Goal: Contribute content: Contribute content

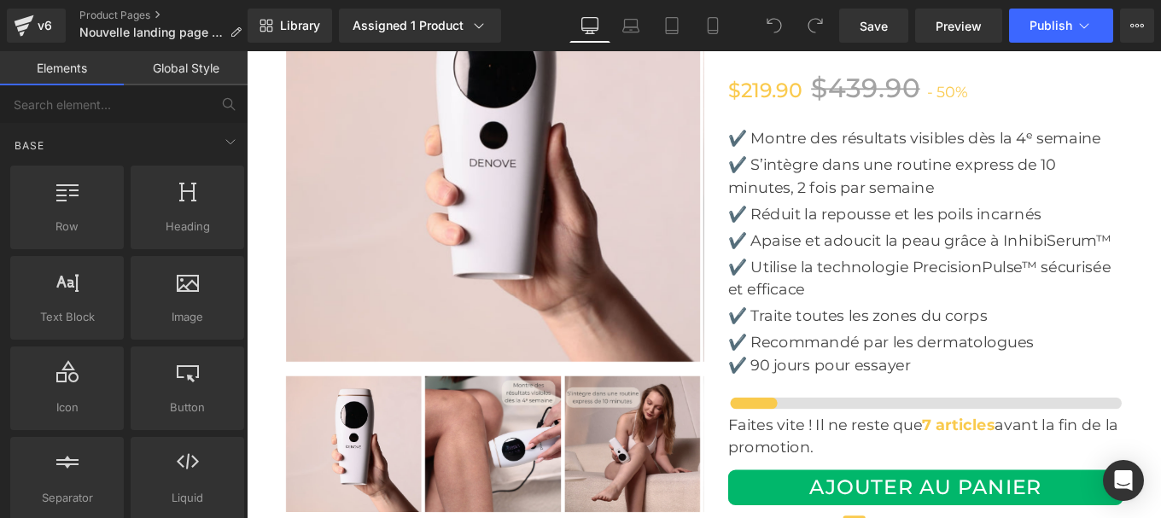
scroll to position [6160, 0]
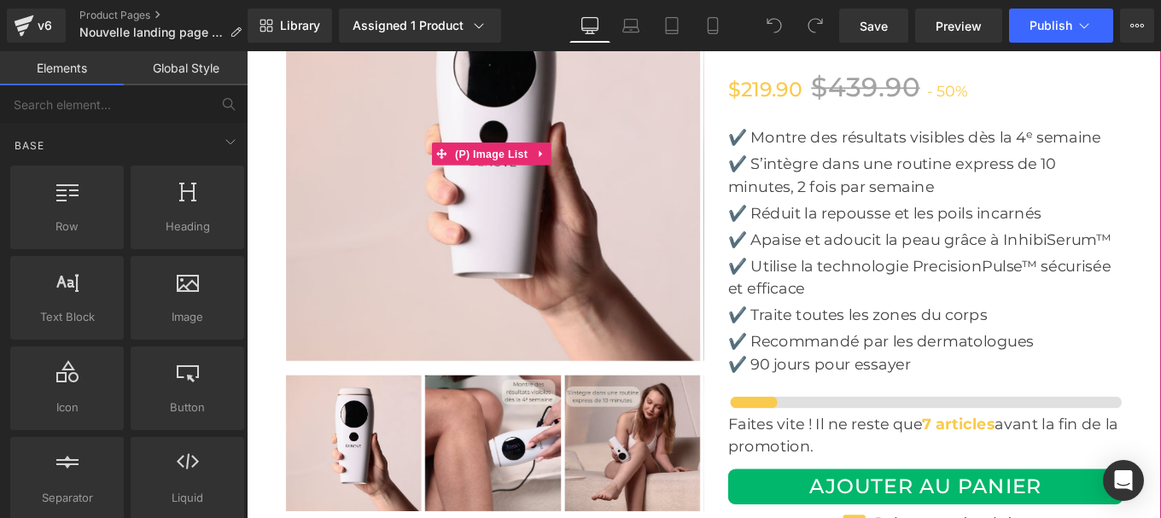
click at [545, 161] on img at bounding box center [525, 167] width 468 height 468
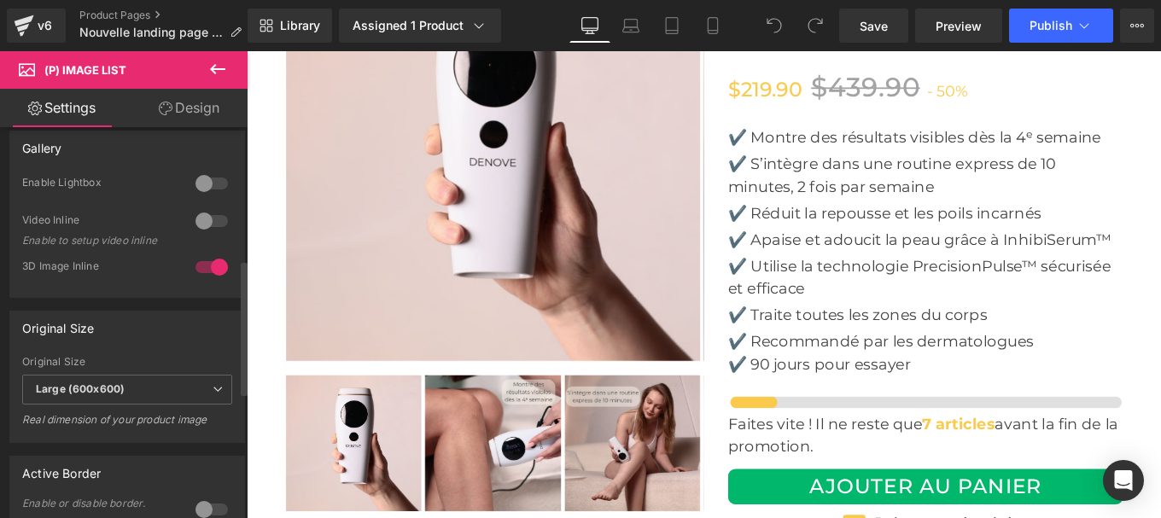
scroll to position [384, 0]
click at [101, 389] on b "Large (600x600)" at bounding box center [80, 385] width 89 height 13
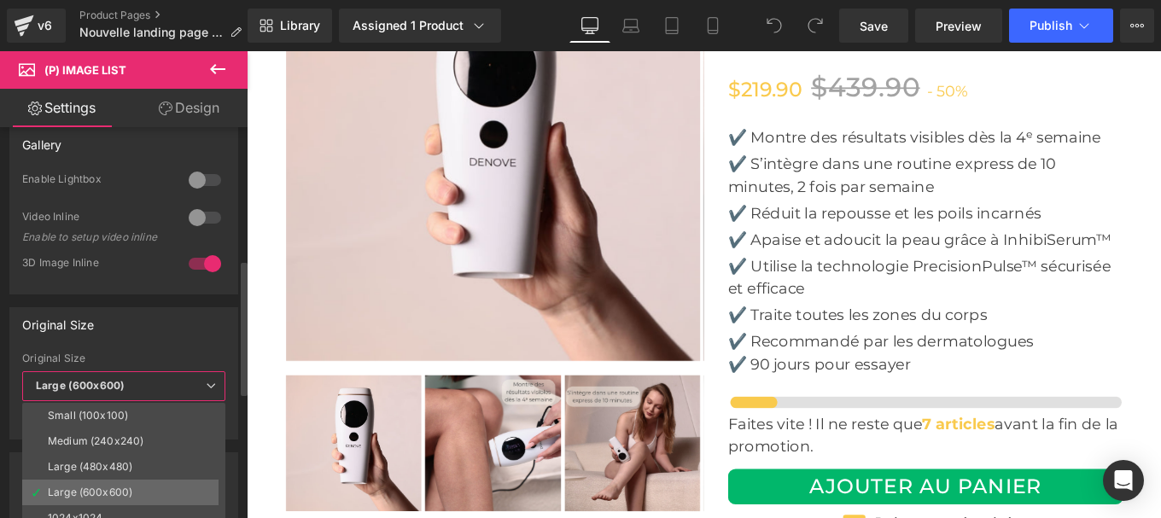
scroll to position [14, 0]
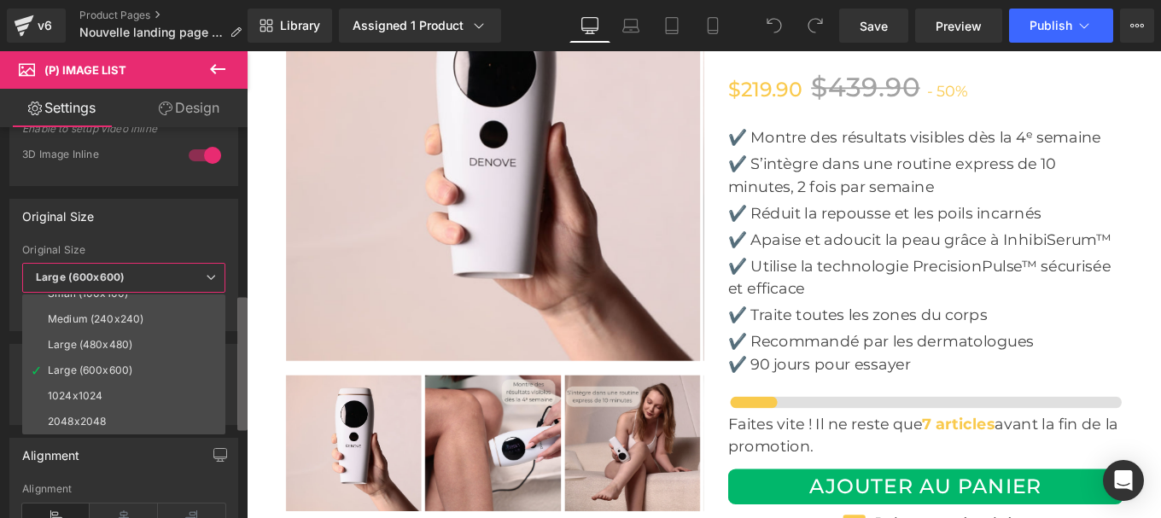
click at [247, 414] on b at bounding box center [242, 364] width 10 height 133
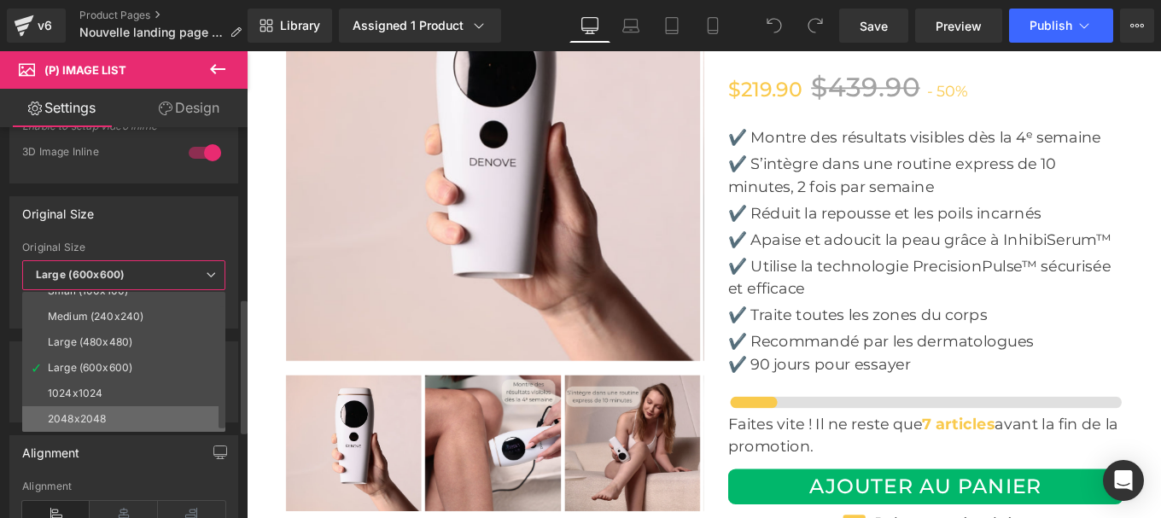
click at [151, 414] on li "2048x2048" at bounding box center [127, 419] width 211 height 26
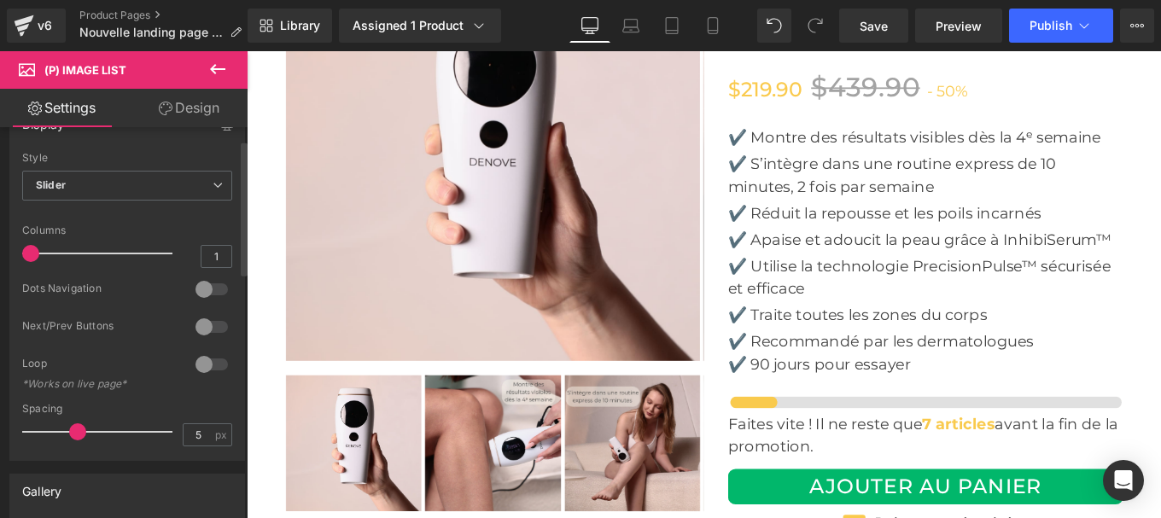
scroll to position [37, 0]
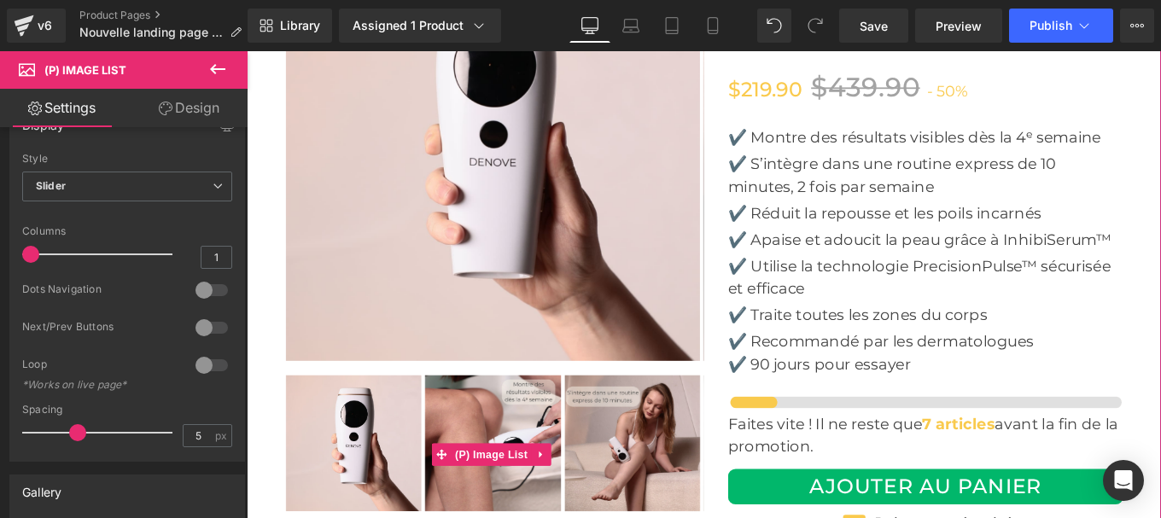
click at [520, 466] on img at bounding box center [524, 493] width 153 height 153
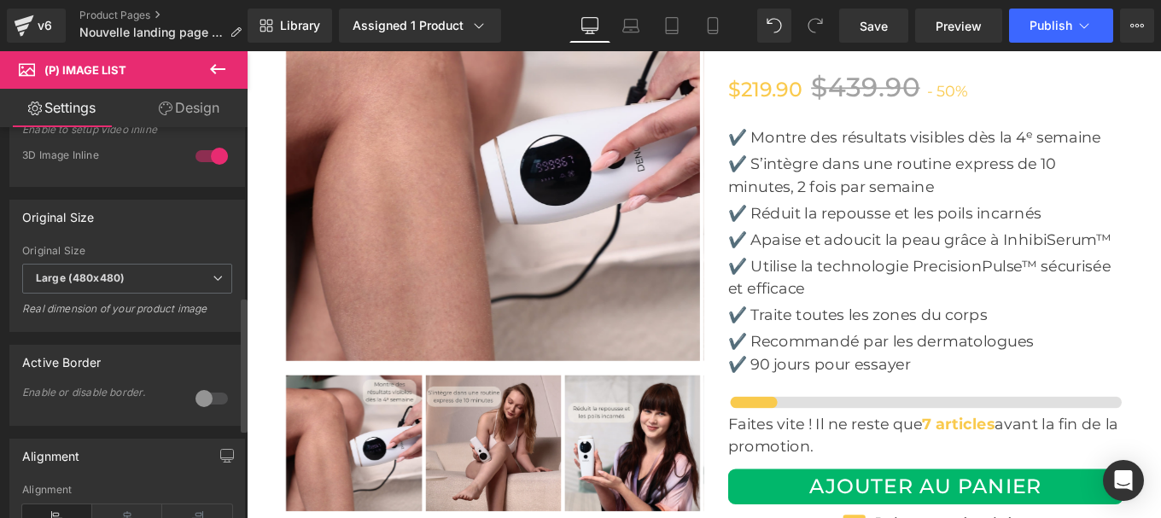
scroll to position [492, 0]
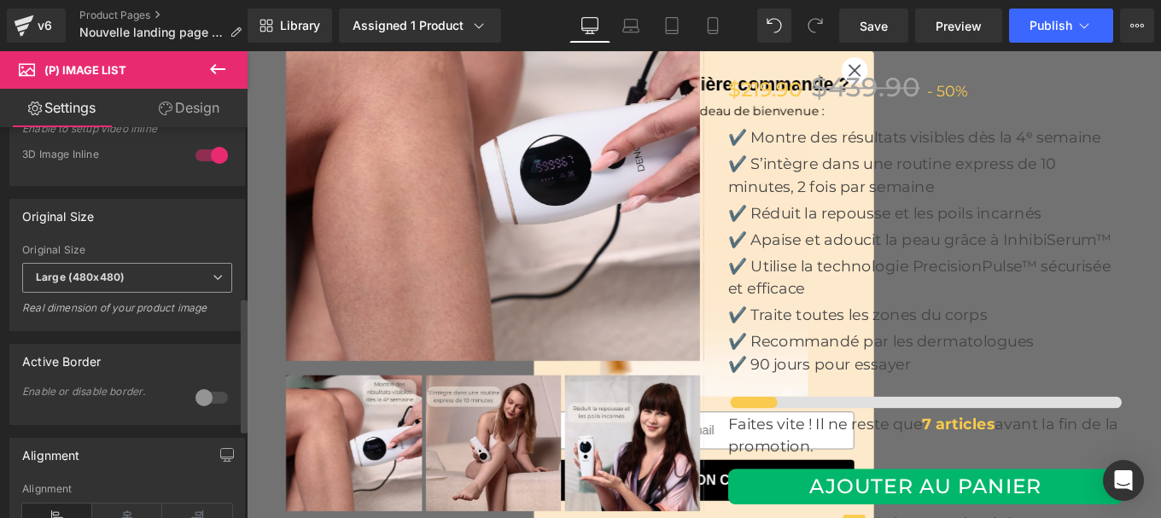
click at [79, 281] on b "Large (480x480)" at bounding box center [80, 277] width 89 height 13
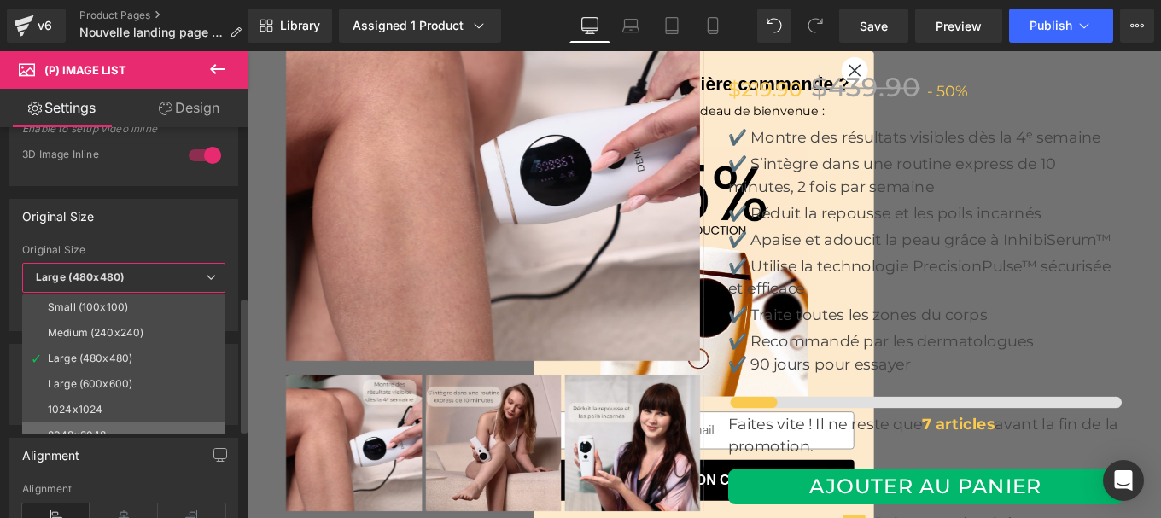
click at [90, 424] on li "2048x2048" at bounding box center [127, 436] width 211 height 26
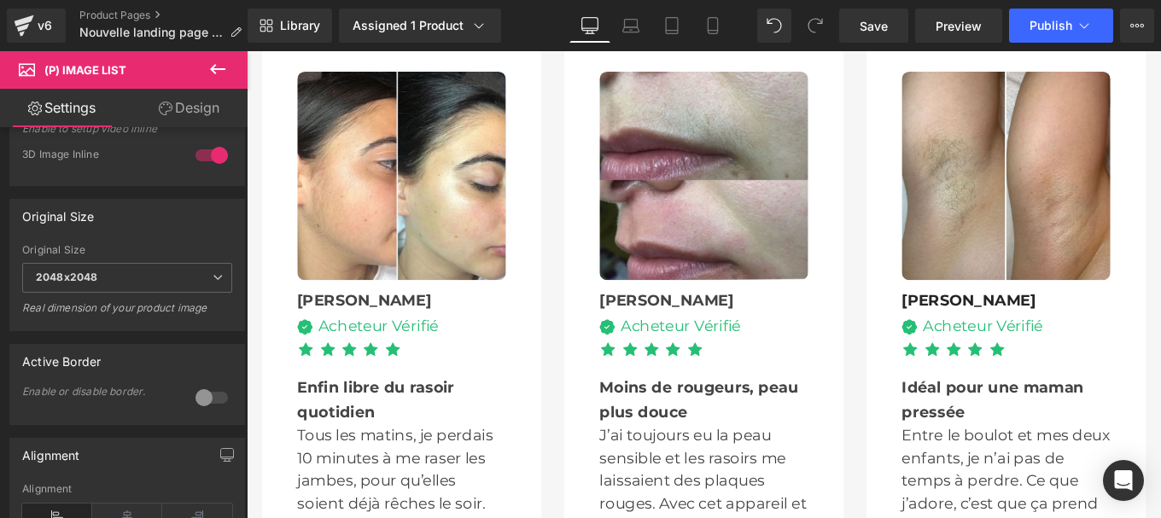
scroll to position [4834, 0]
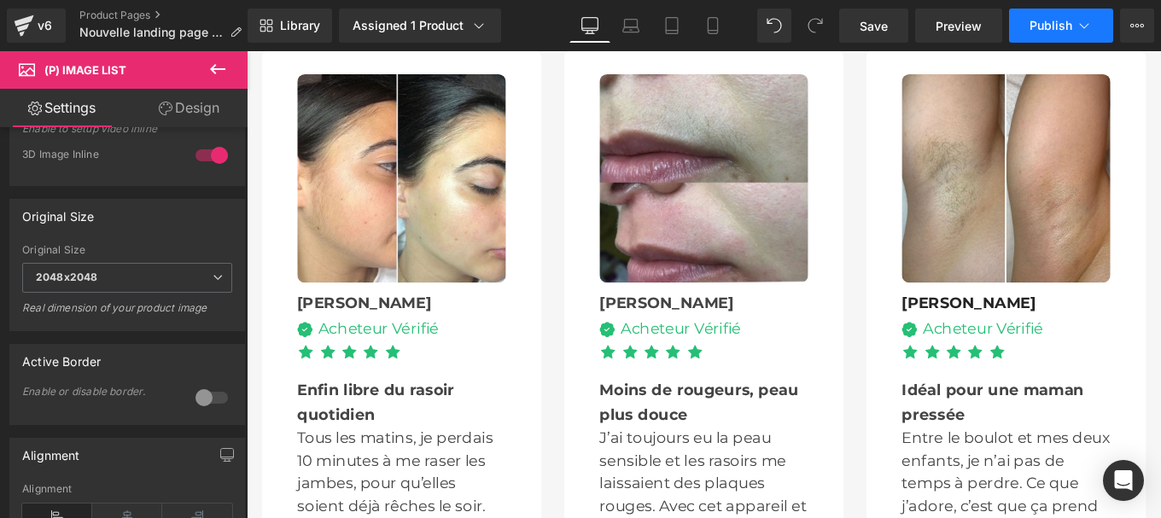
click at [1048, 29] on span "Publish" at bounding box center [1050, 26] width 43 height 14
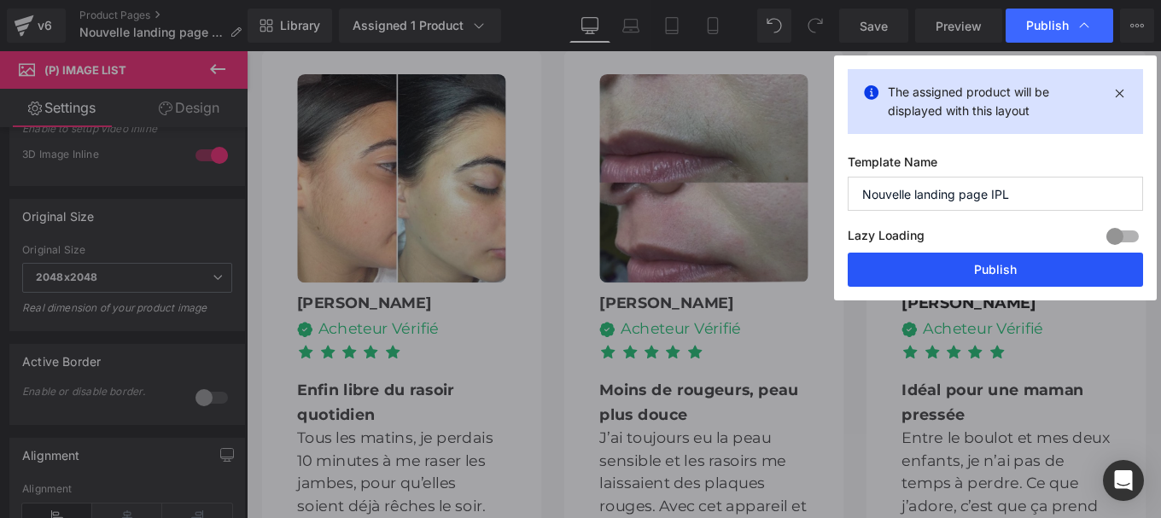
click at [959, 271] on button "Publish" at bounding box center [995, 270] width 295 height 34
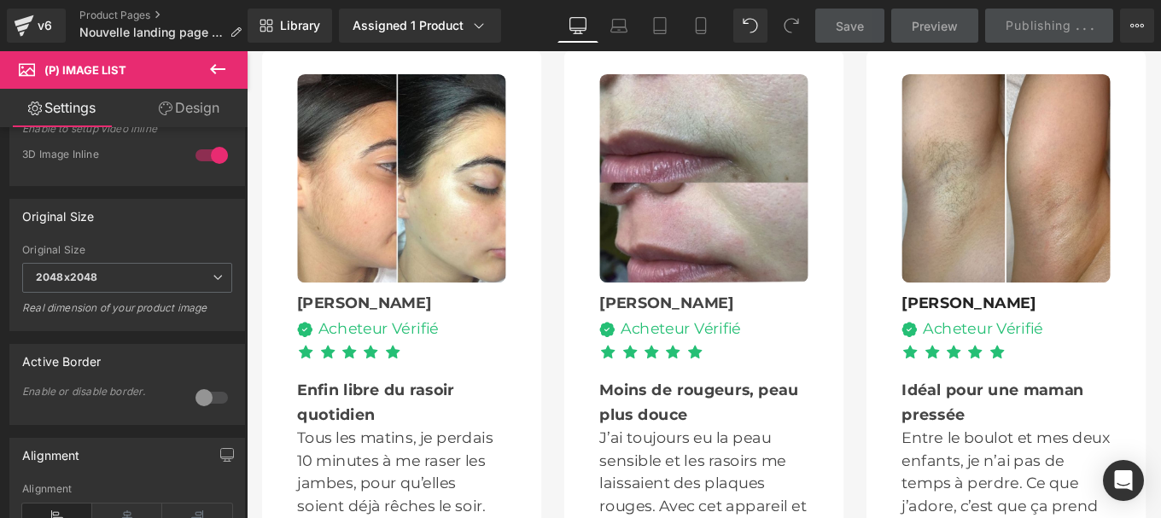
scroll to position [4184, 0]
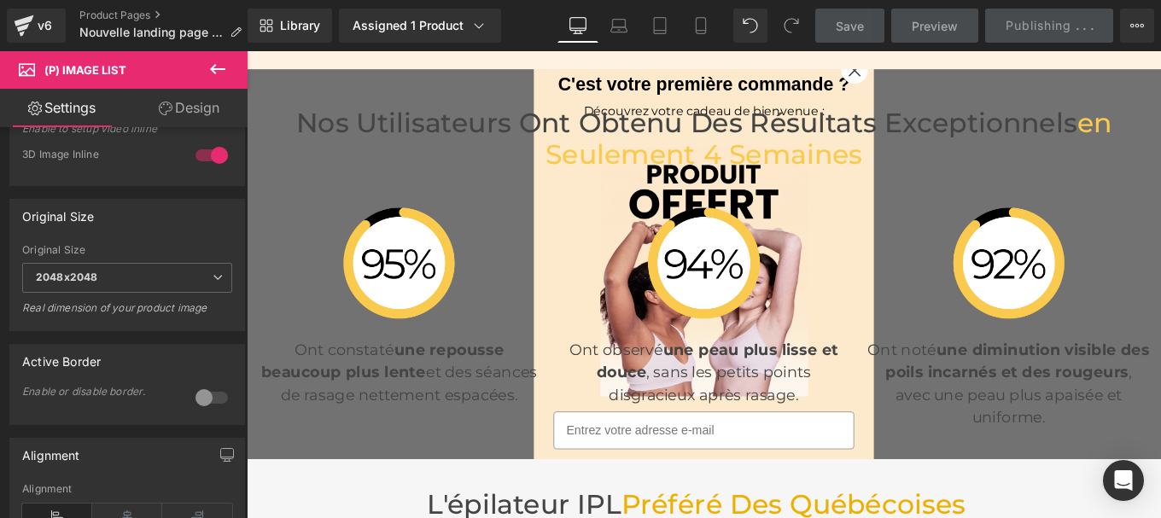
click at [919, 79] on div "Nos Utilisateurs Ont Obtenu des Résultats Exceptionnels en Seulement 4 Semaines…" at bounding box center [763, 292] width 1033 height 441
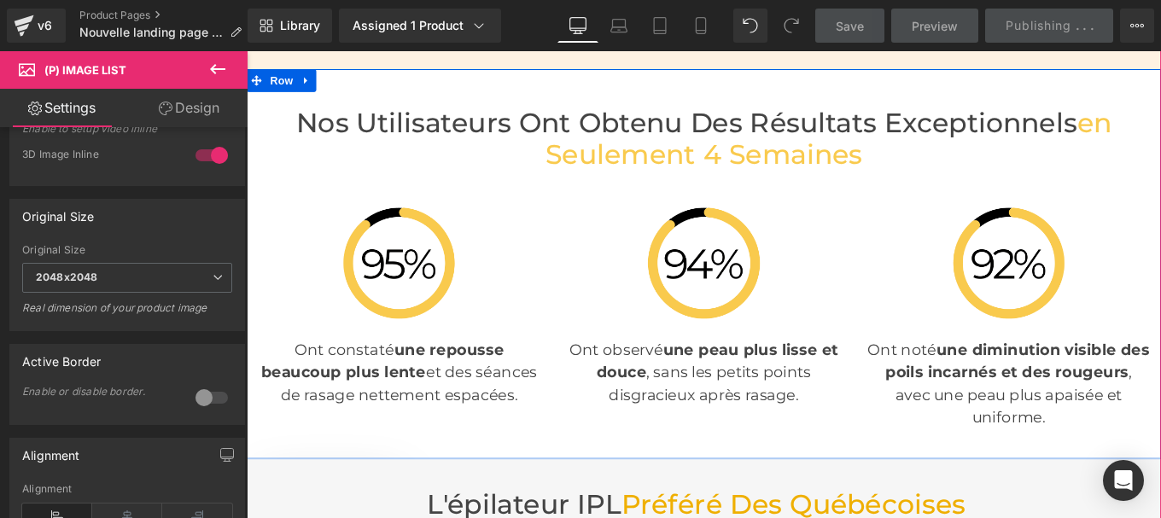
click at [919, 112] on circle "Close dialog" at bounding box center [933, 126] width 28 height 28
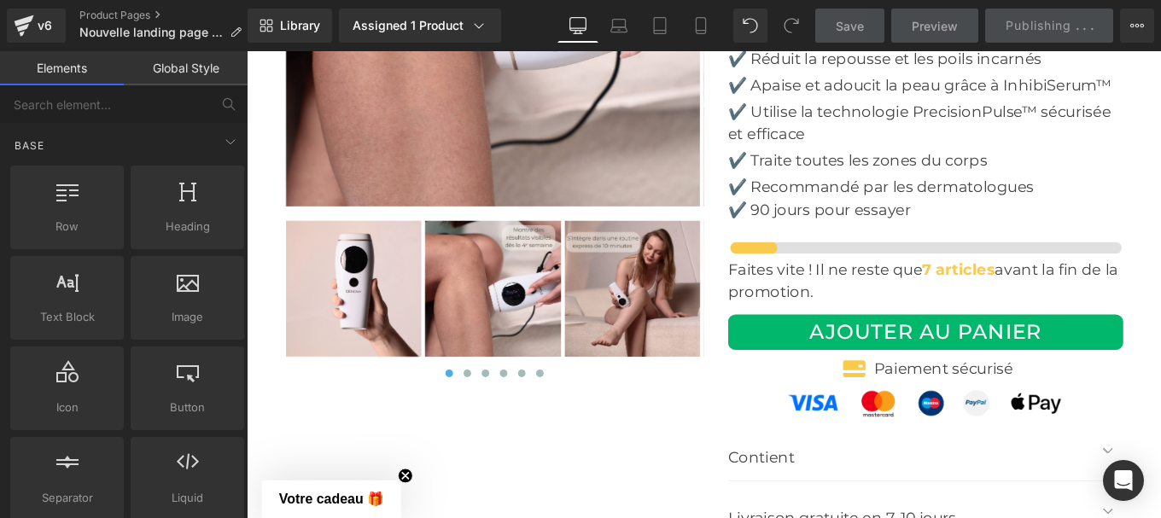
scroll to position [6367, 0]
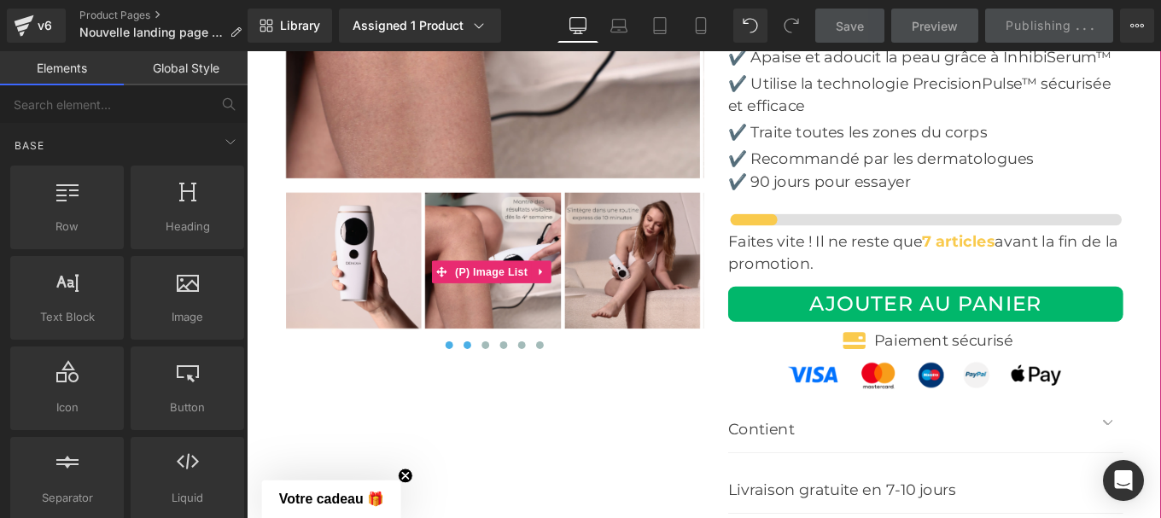
click at [492, 379] on span at bounding box center [496, 383] width 9 height 9
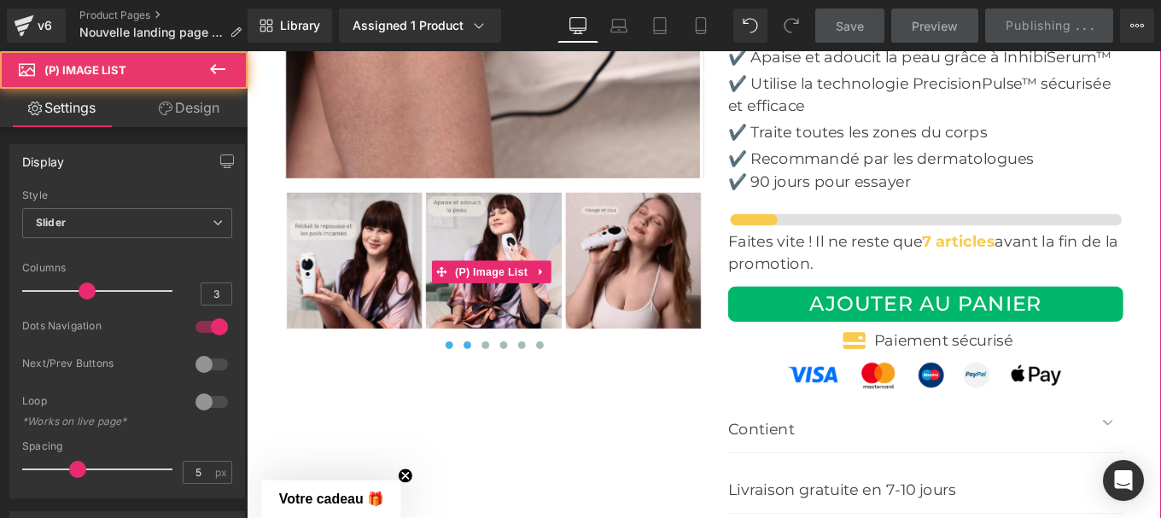
click at [473, 379] on span at bounding box center [475, 383] width 9 height 9
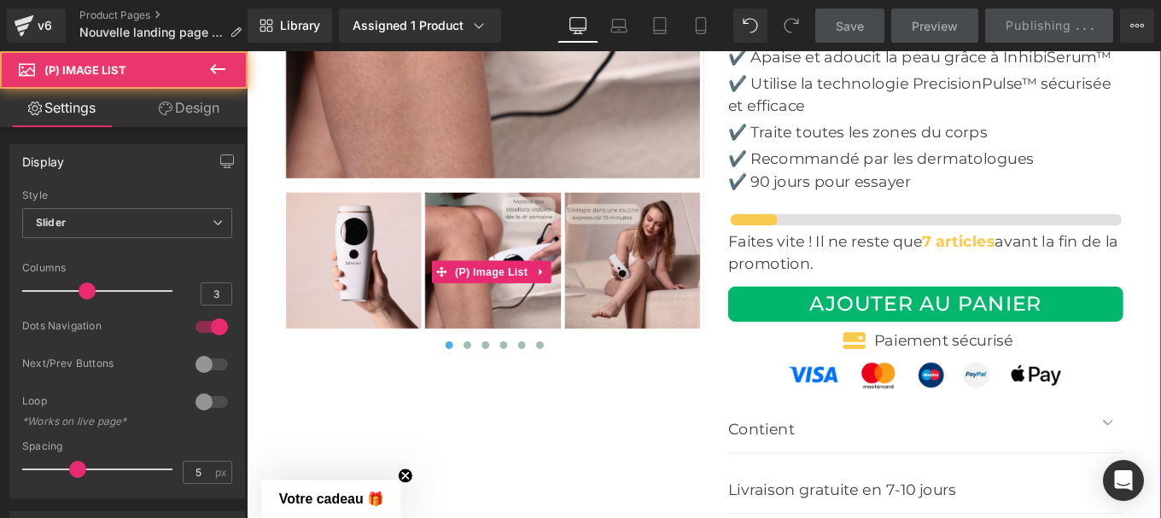
click at [340, 261] on img at bounding box center [367, 287] width 153 height 153
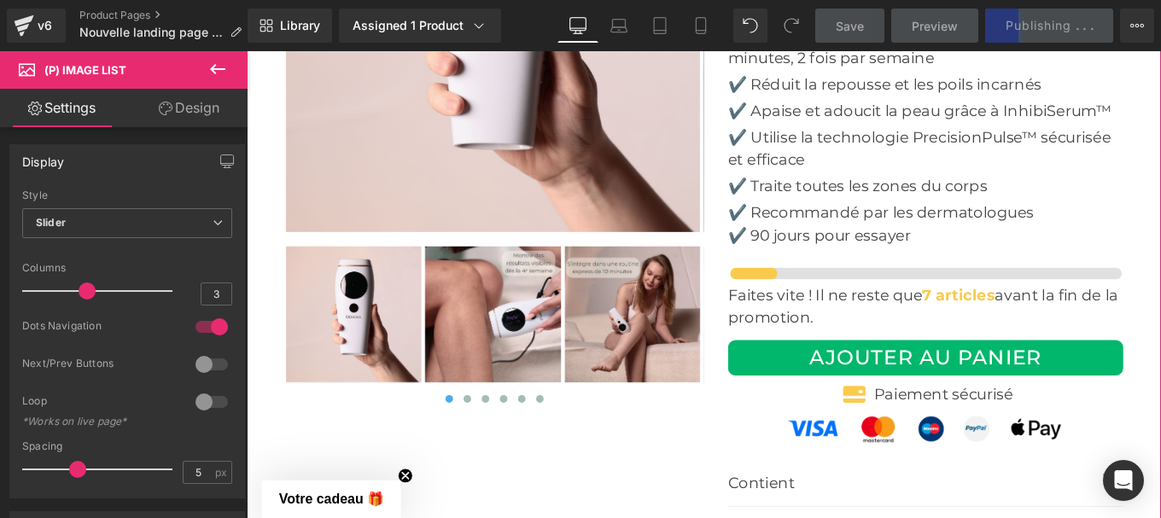
scroll to position [6309, 0]
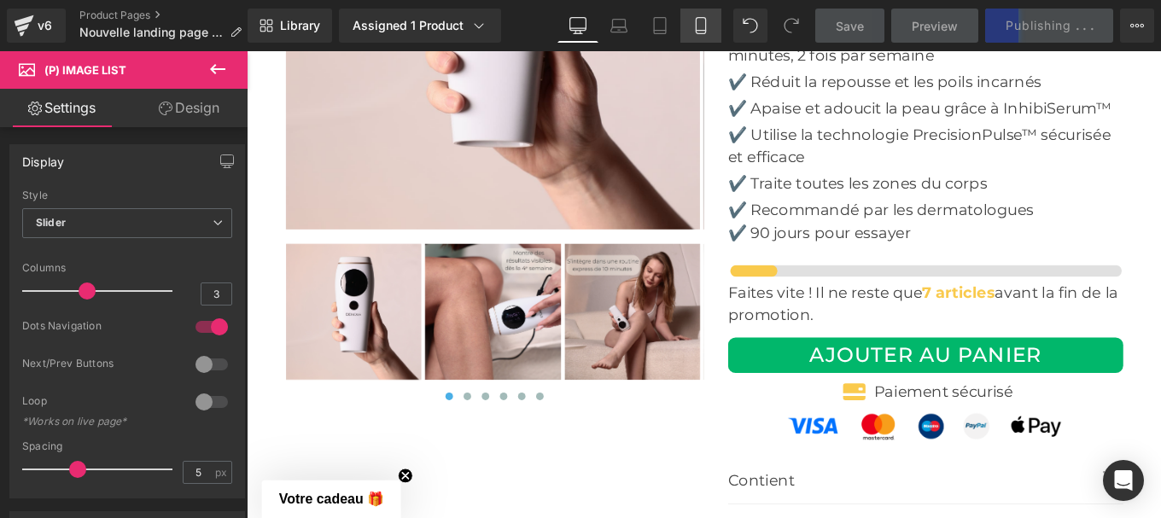
click at [695, 29] on icon at bounding box center [700, 25] width 17 height 17
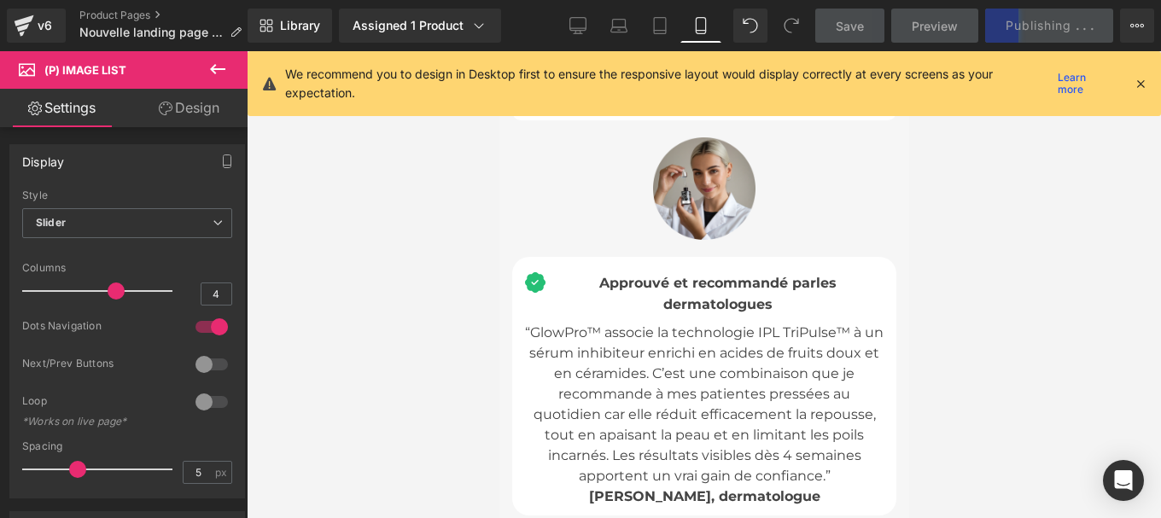
scroll to position [7205, 0]
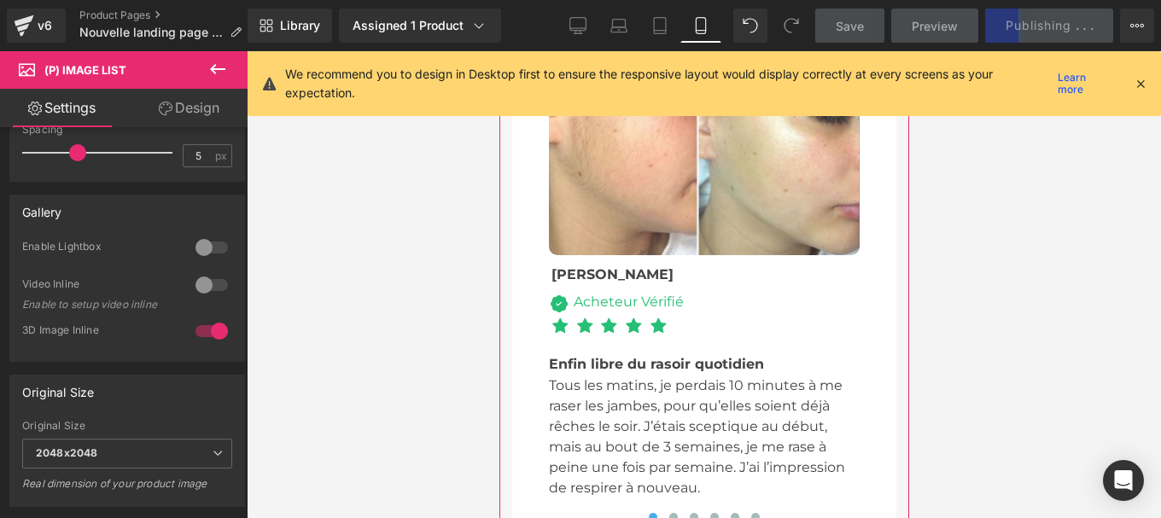
scroll to position [6603, 0]
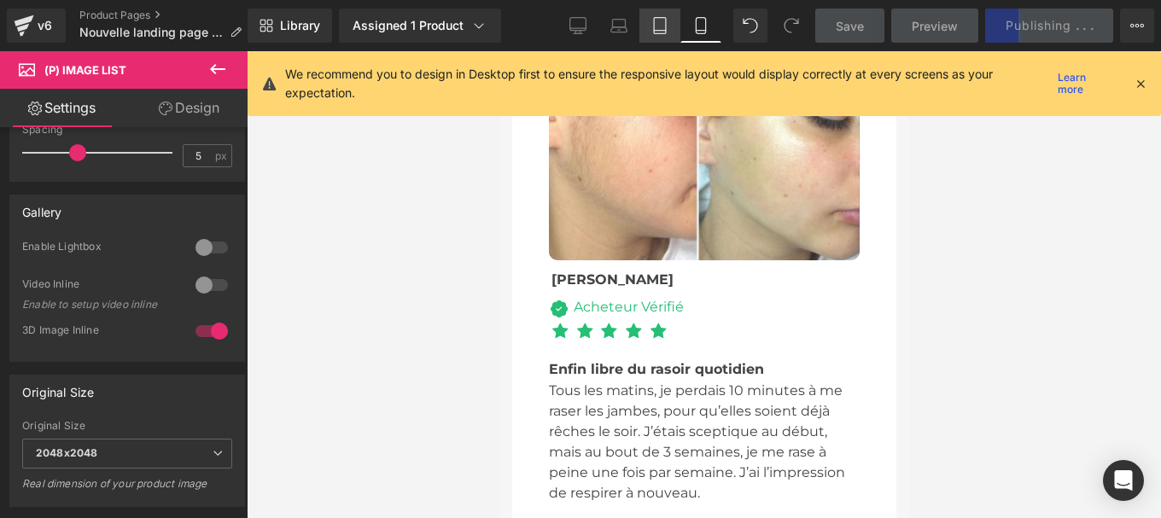
click at [651, 26] on icon at bounding box center [659, 25] width 17 height 17
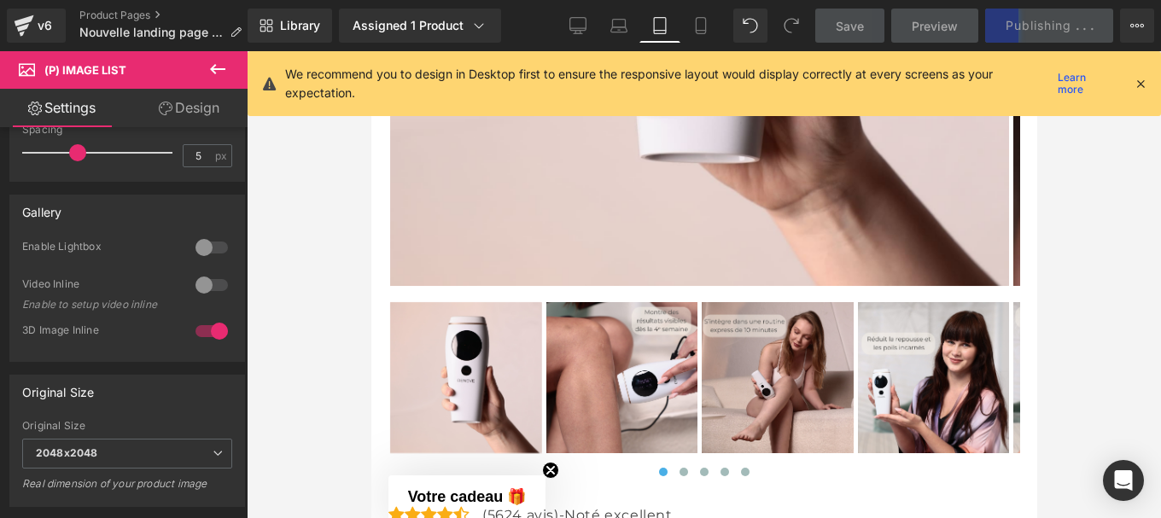
scroll to position [8629, 0]
click at [614, 26] on icon at bounding box center [618, 25] width 17 height 17
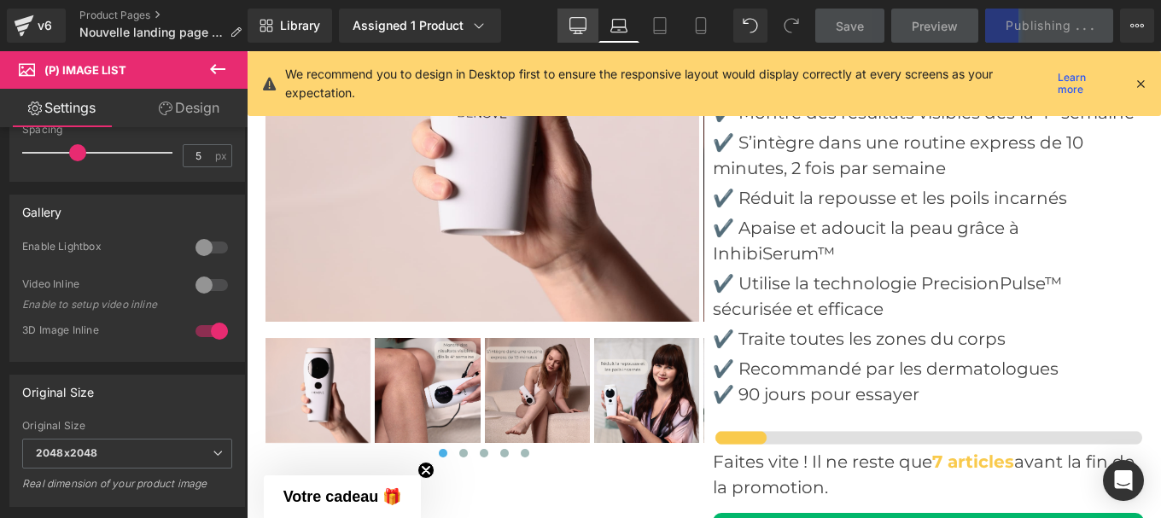
scroll to position [6986, 0]
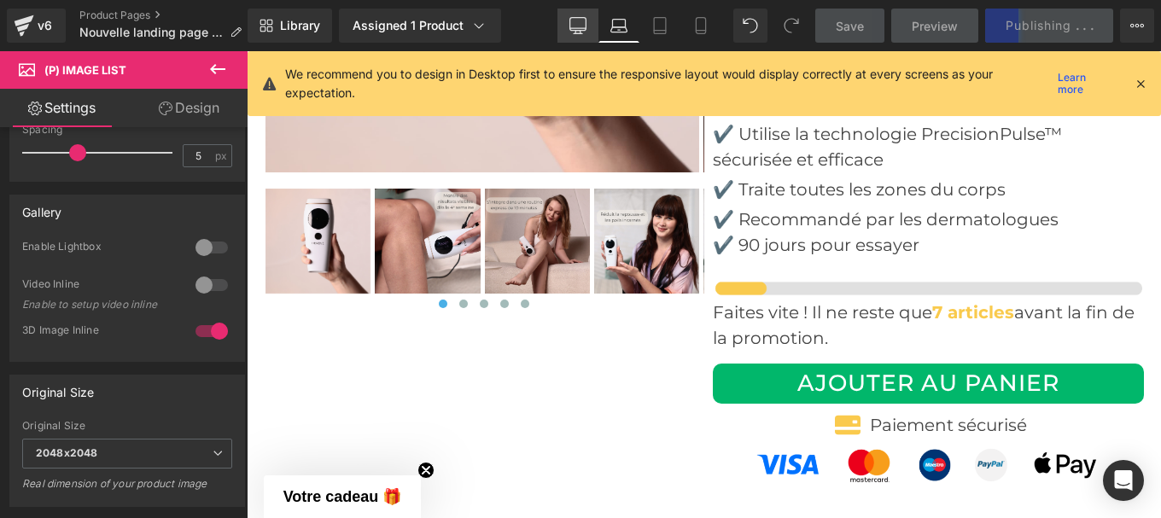
click at [573, 34] on link "Desktop" at bounding box center [577, 26] width 41 height 34
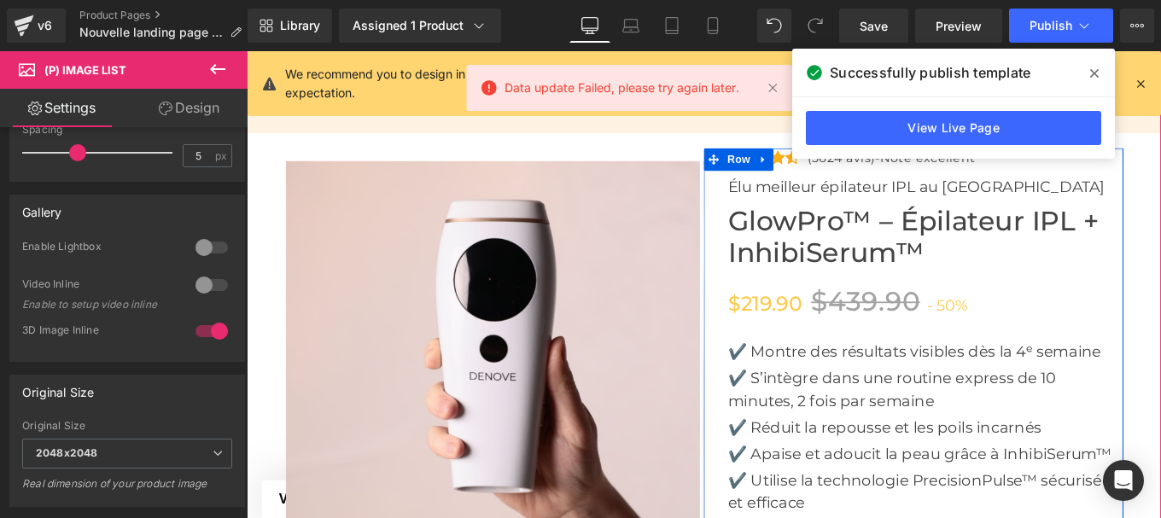
scroll to position [5917, 0]
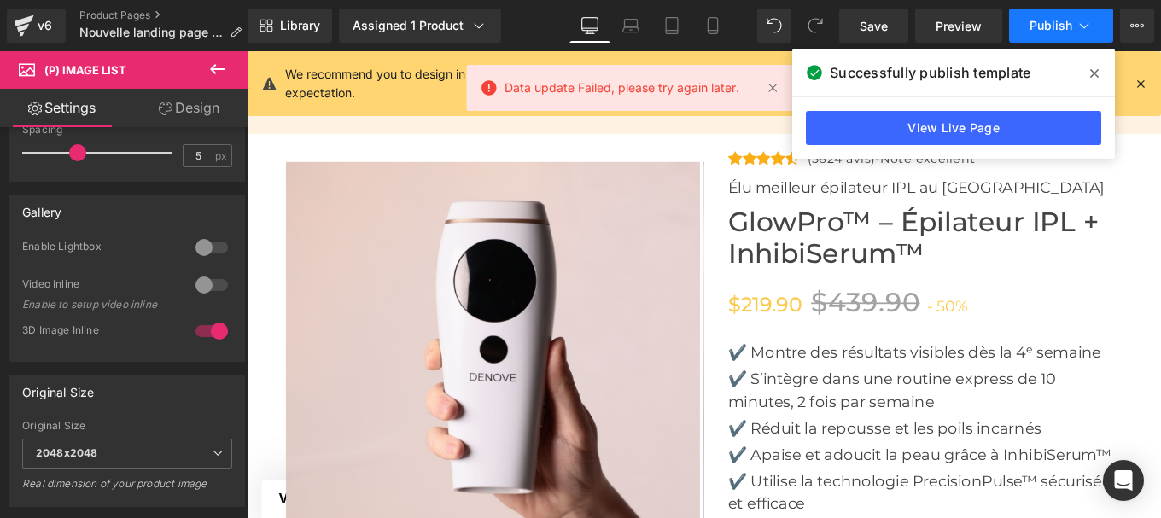
click at [1064, 19] on span "Publish" at bounding box center [1050, 26] width 43 height 14
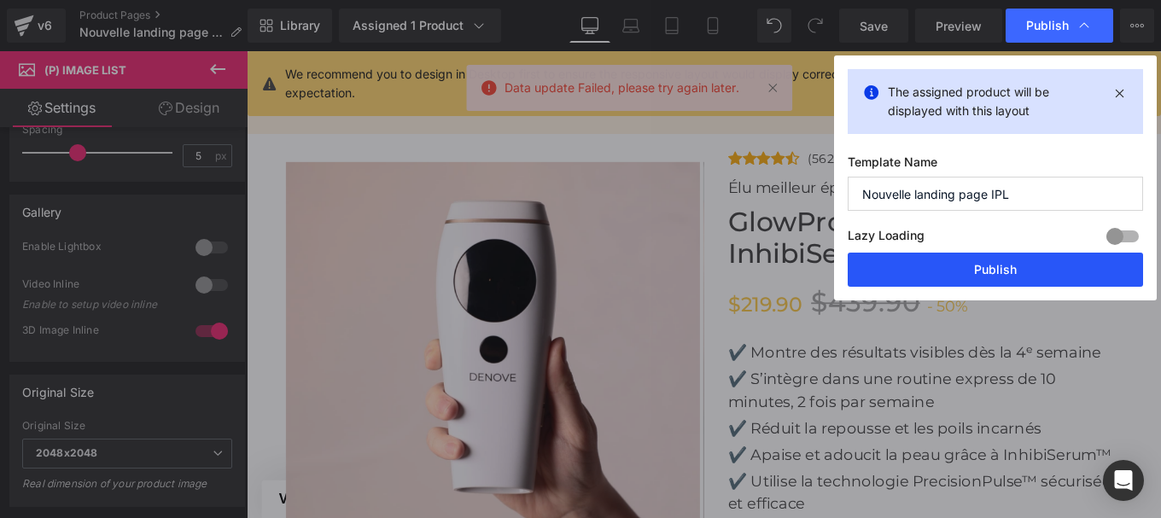
click at [935, 268] on button "Publish" at bounding box center [995, 270] width 295 height 34
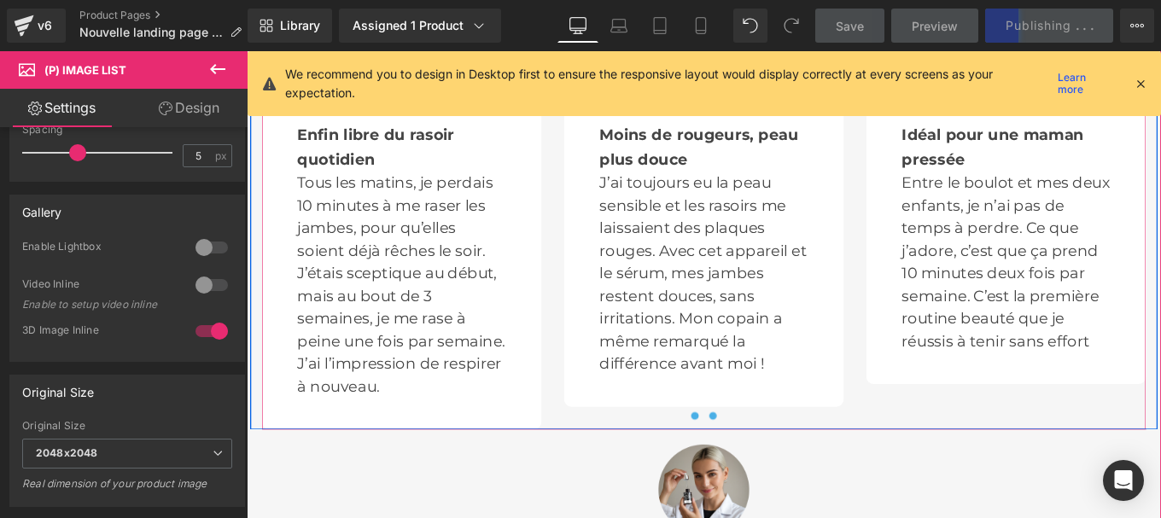
scroll to position [5132, 0]
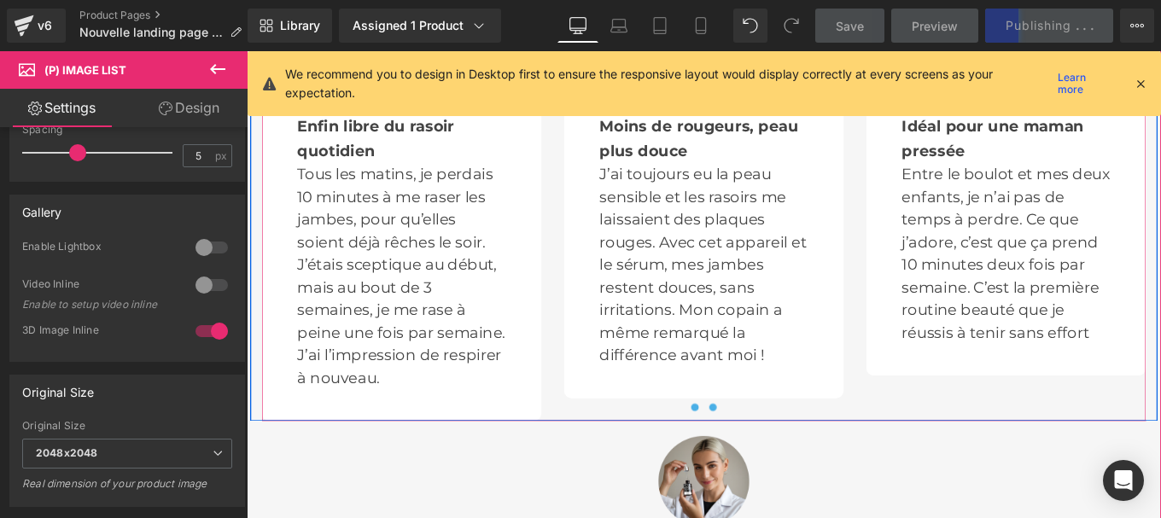
click at [770, 445] on button at bounding box center [773, 453] width 20 height 17
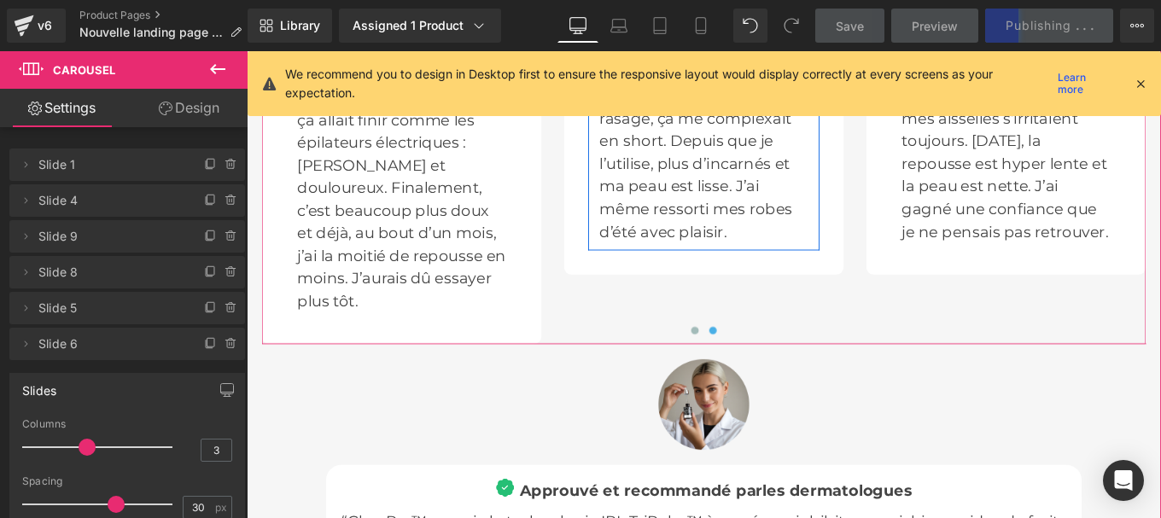
scroll to position [5242, 0]
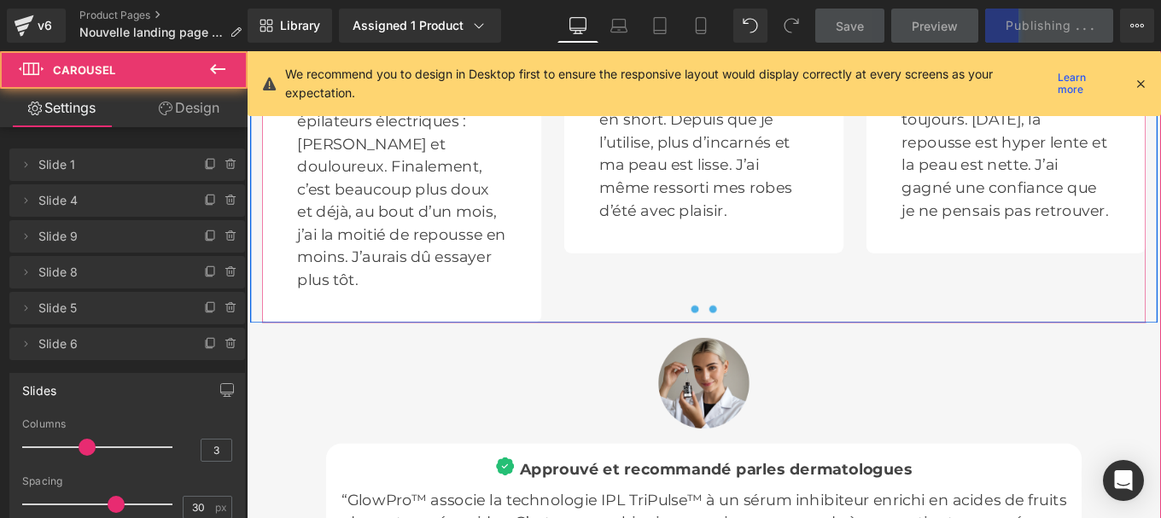
click at [746, 334] on button at bounding box center [753, 342] width 20 height 17
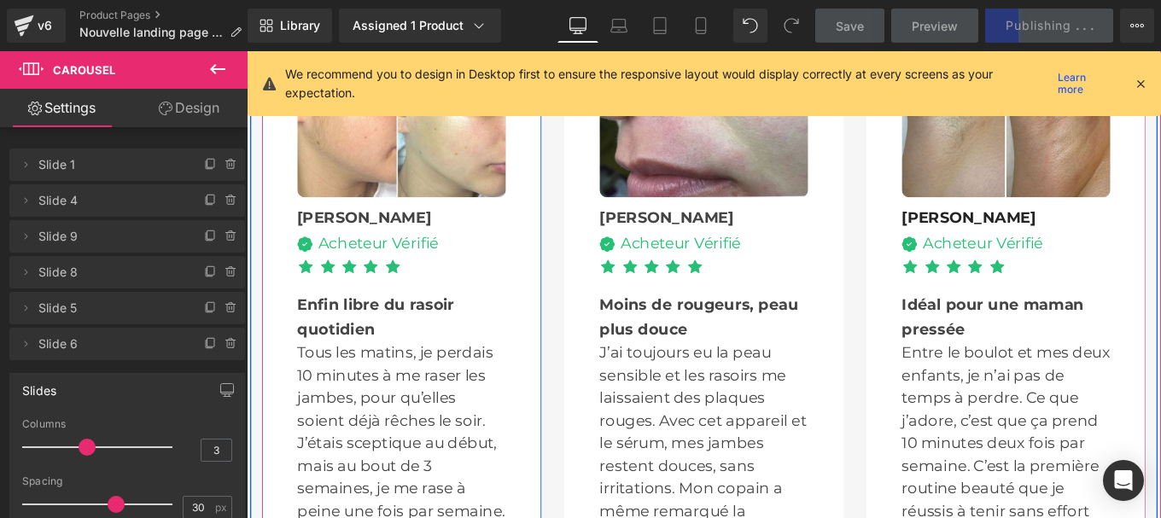
scroll to position [4928, 0]
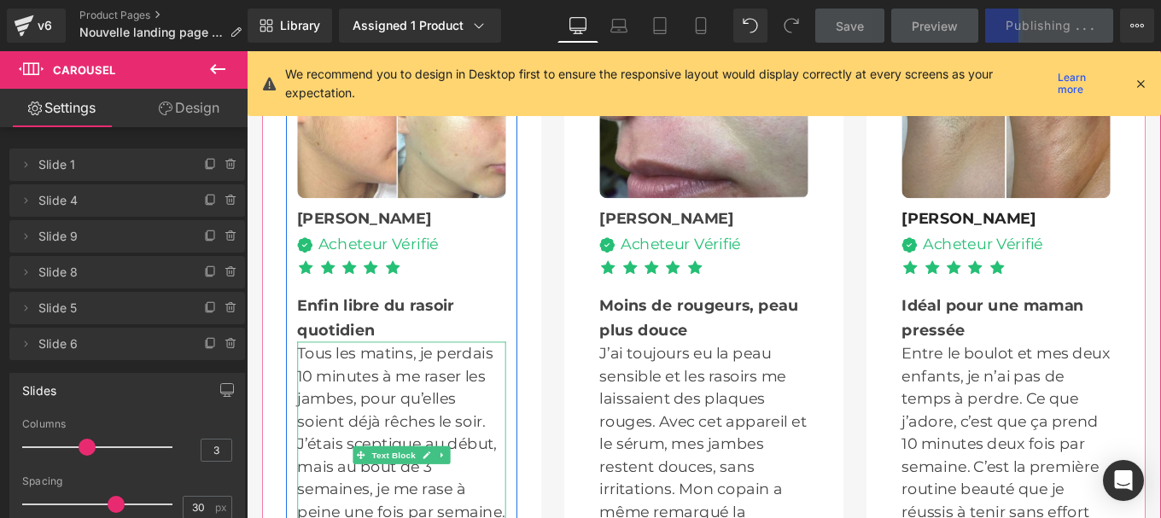
click at [358, 419] on p "Tous les matins, je perdais 10 minutes à me raser les jambes, pour qu’elles soi…" at bounding box center [422, 508] width 236 height 256
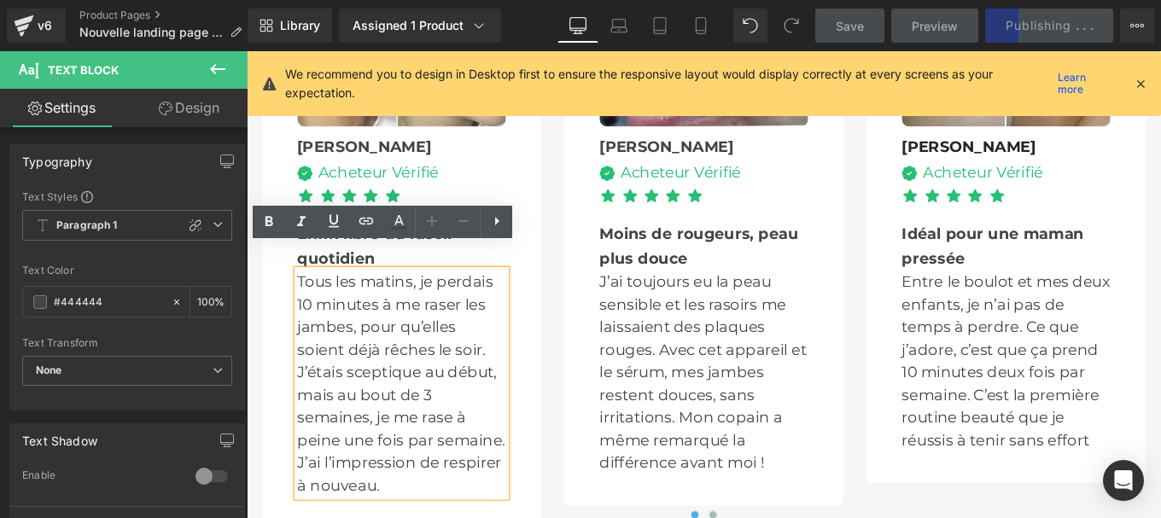
scroll to position [5010, 0]
click at [560, 310] on div "Image Camille Text Block Image Acheteur Vérifié Text Block Icon List Icon Icon …" at bounding box center [422, 231] width 316 height 716
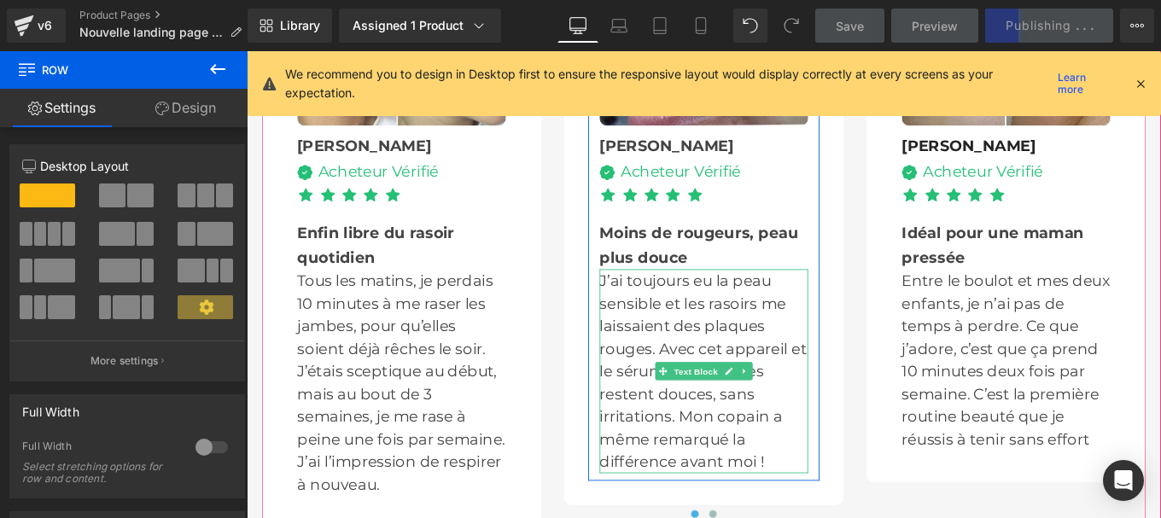
click at [723, 335] on p "J’ai toujours eu la peau sensible et les rasoirs me laissaient des plaques roug…" at bounding box center [763, 413] width 236 height 230
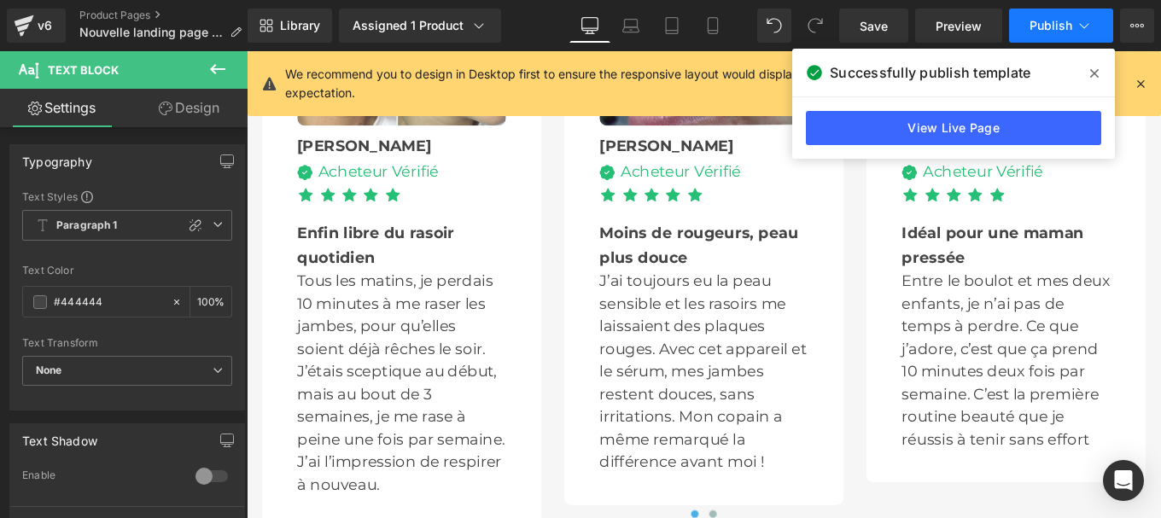
drag, startPoint x: 1052, startPoint y: 32, endPoint x: 448, endPoint y: 499, distance: 763.0
click at [1052, 32] on button "Publish" at bounding box center [1061, 26] width 104 height 34
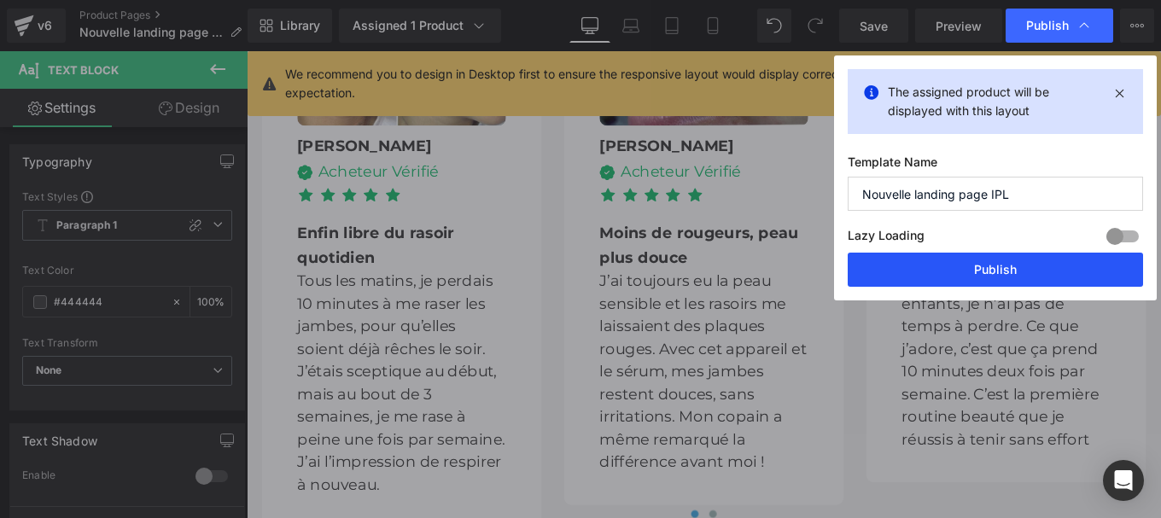
click at [984, 269] on button "Publish" at bounding box center [995, 270] width 295 height 34
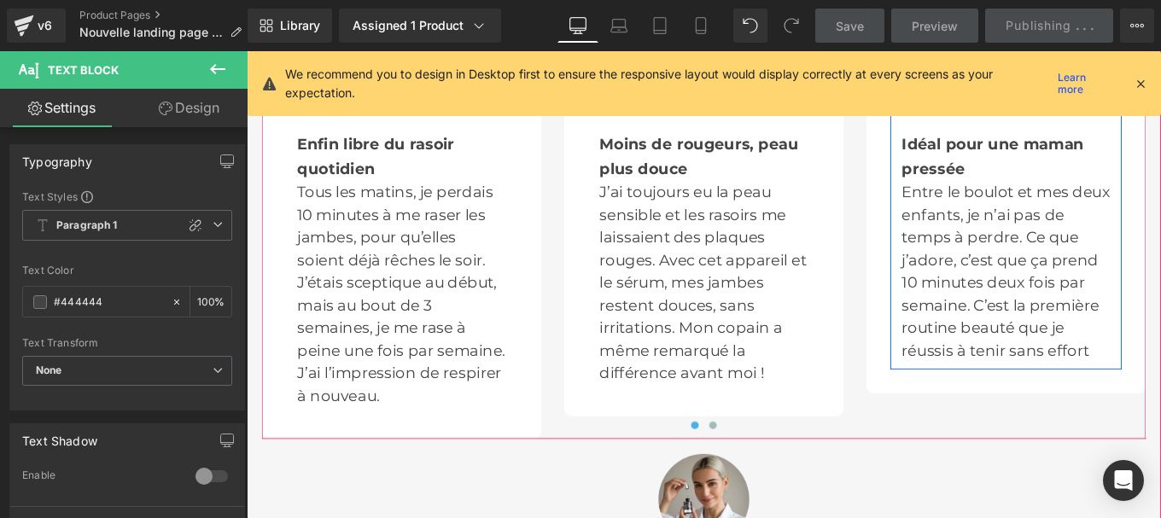
scroll to position [5112, 0]
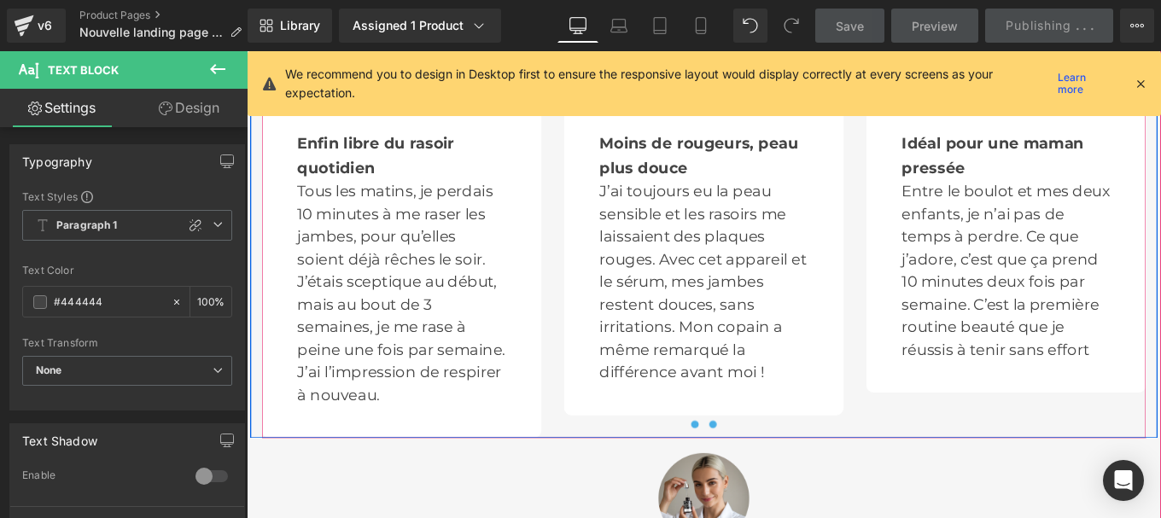
click at [765, 464] on button at bounding box center [773, 472] width 20 height 17
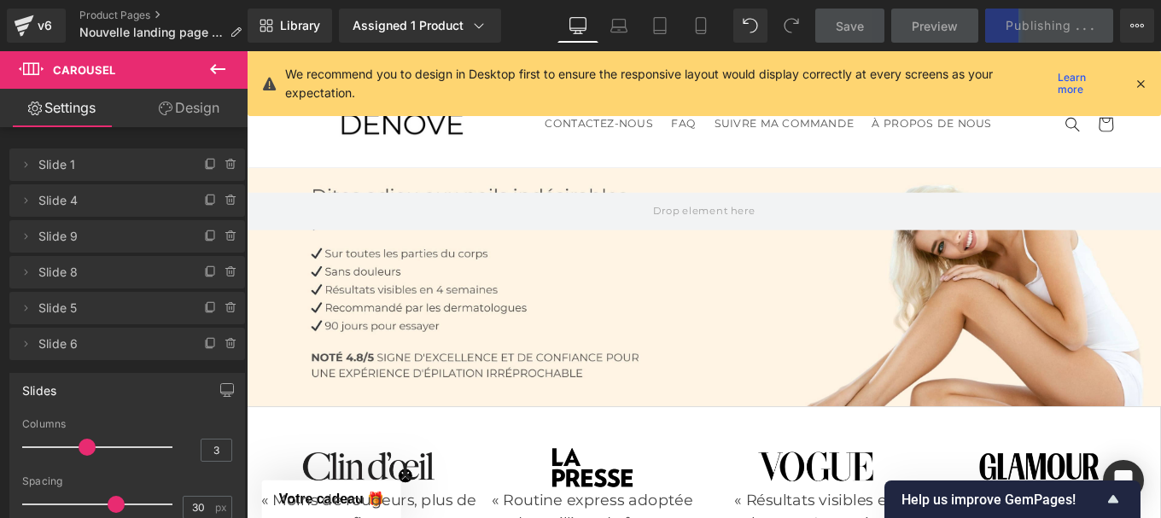
scroll to position [140, 0]
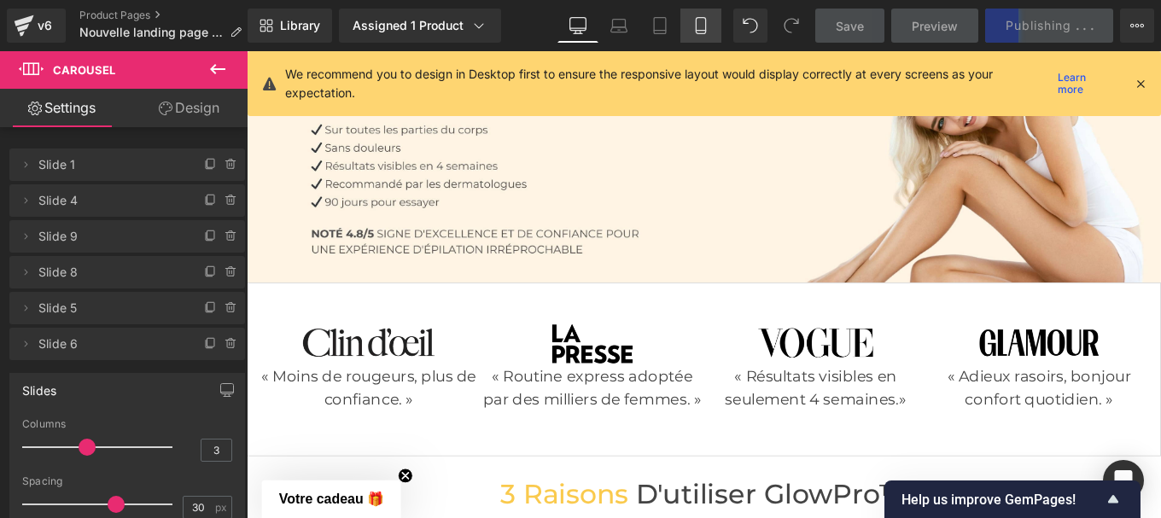
drag, startPoint x: 702, startPoint y: 24, endPoint x: 180, endPoint y: 182, distance: 544.9
click at [702, 24] on icon at bounding box center [700, 25] width 17 height 17
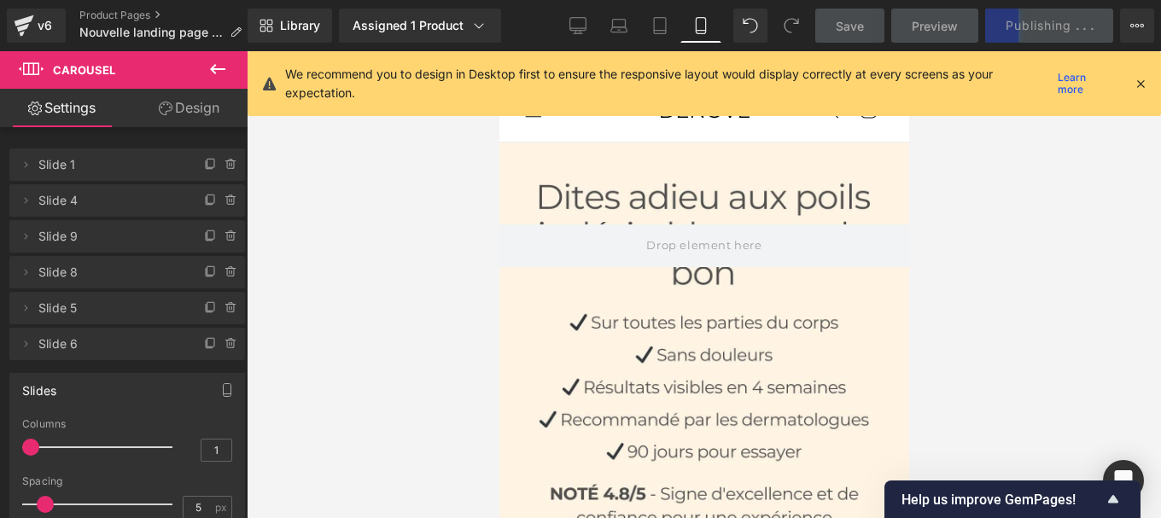
scroll to position [0, 0]
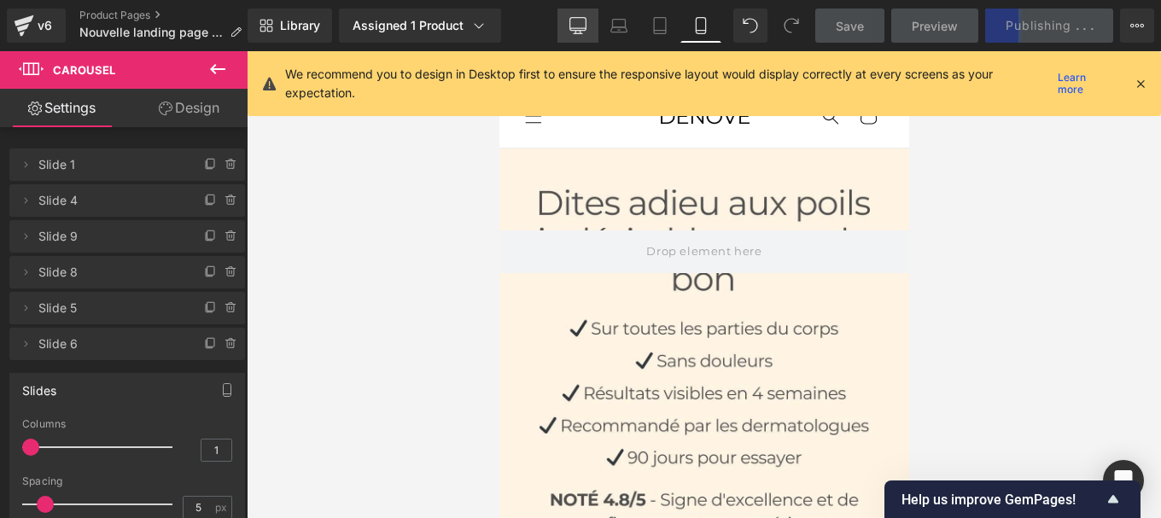
click at [574, 31] on icon at bounding box center [577, 24] width 16 height 13
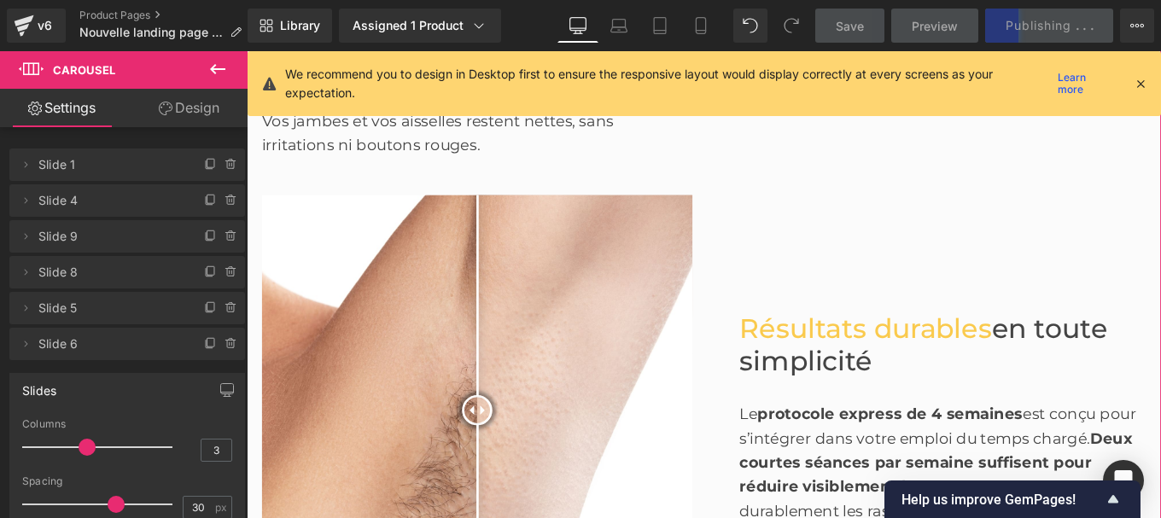
scroll to position [1223, 0]
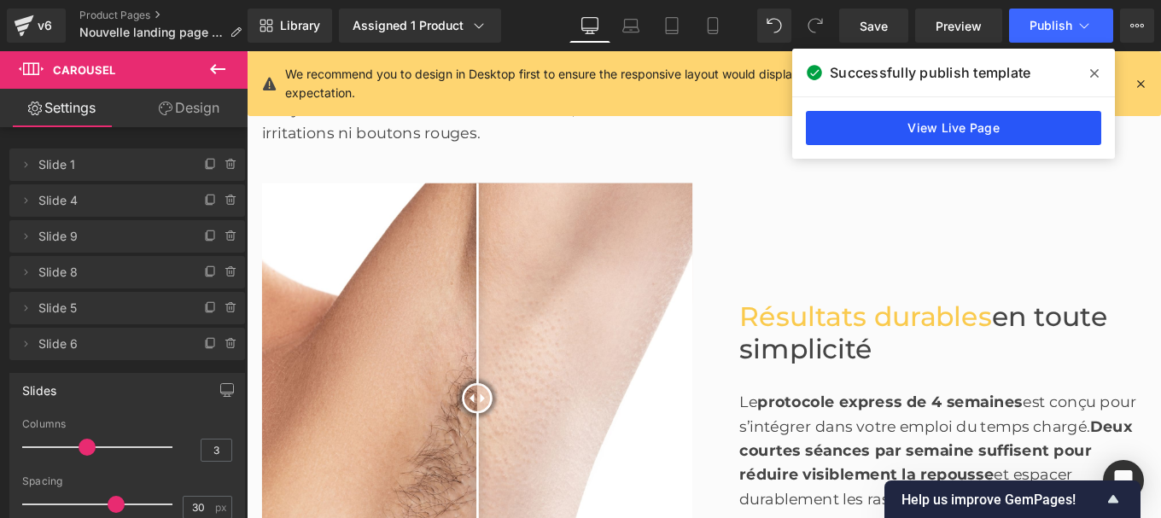
click at [982, 137] on link "View Live Page" at bounding box center [953, 128] width 295 height 34
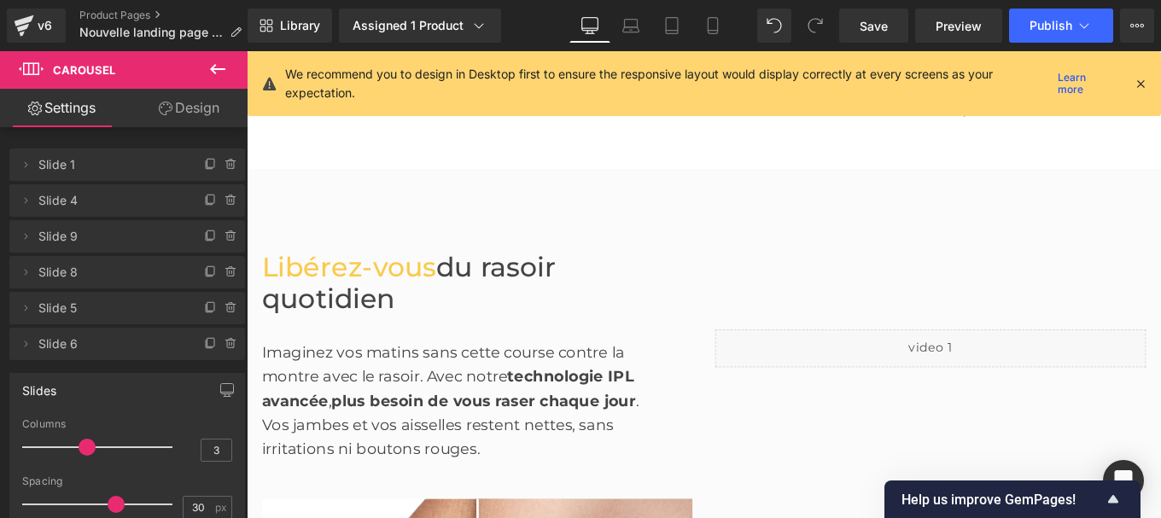
scroll to position [937, 0]
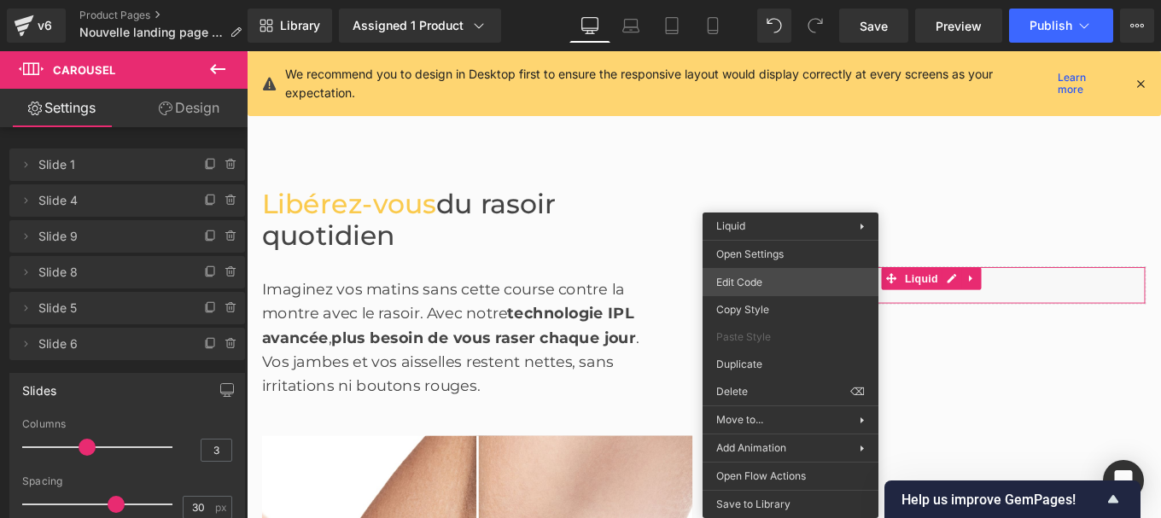
click at [744, 0] on div "(P) Image List You are previewing how the will restyle your page. You can not e…" at bounding box center [580, 0] width 1161 height 0
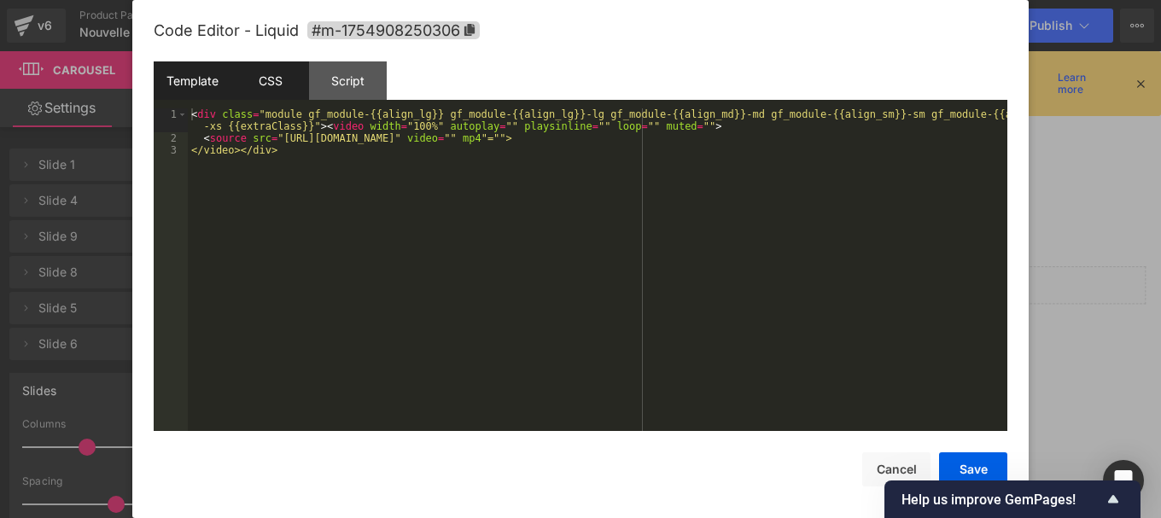
click at [258, 82] on div "CSS" at bounding box center [270, 80] width 78 height 38
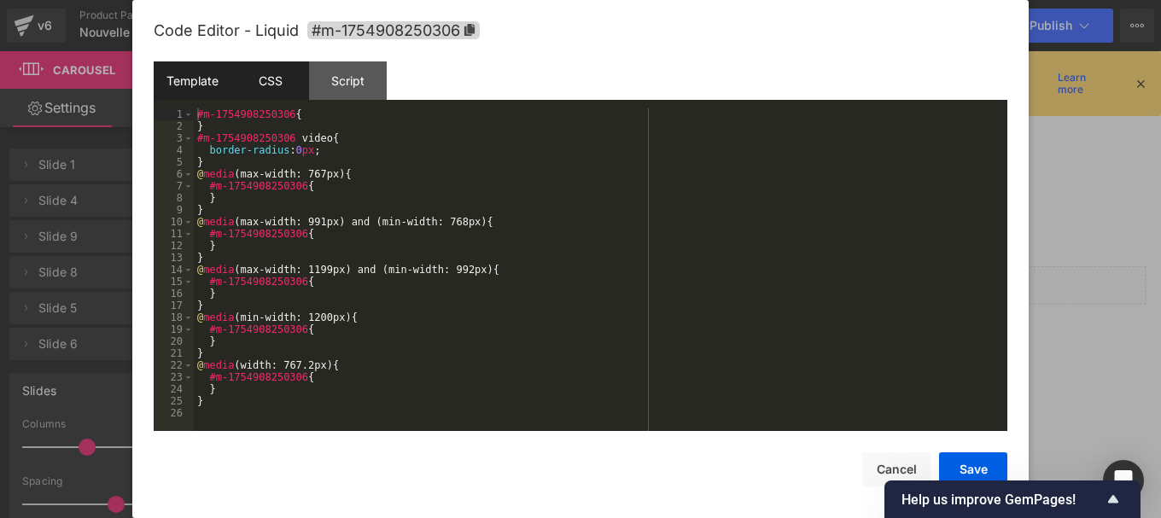
click at [201, 82] on div "Template" at bounding box center [193, 80] width 78 height 38
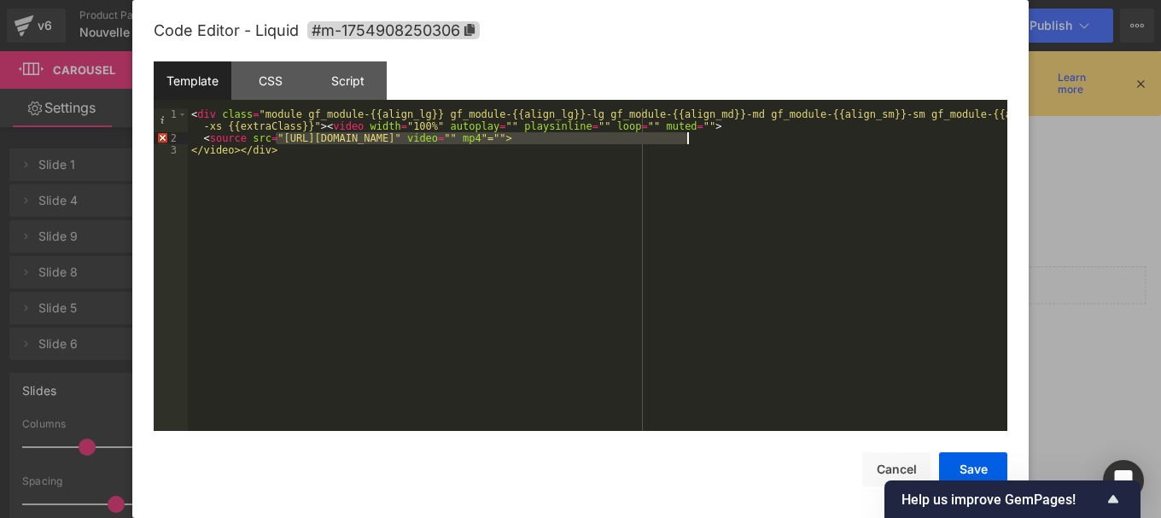
drag, startPoint x: 609, startPoint y: 143, endPoint x: 687, endPoint y: 141, distance: 78.5
click at [687, 141] on div "< div class = "module gf_module-{{align_lg}} gf_module-{{align_lg}}-lg gf_modul…" at bounding box center [597, 287] width 819 height 358
click at [957, 464] on button "Save" at bounding box center [973, 469] width 68 height 34
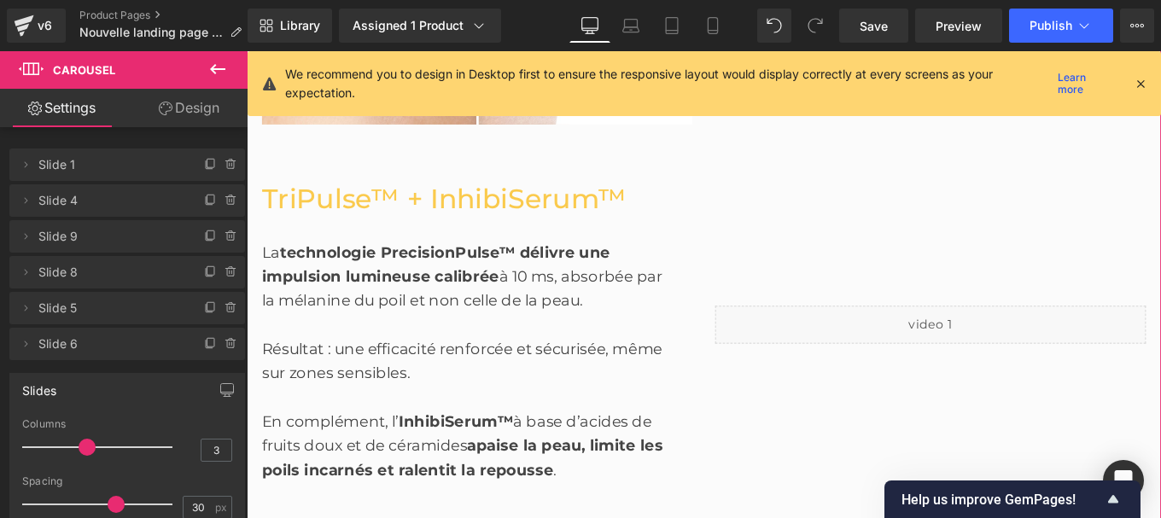
scroll to position [1778, 0]
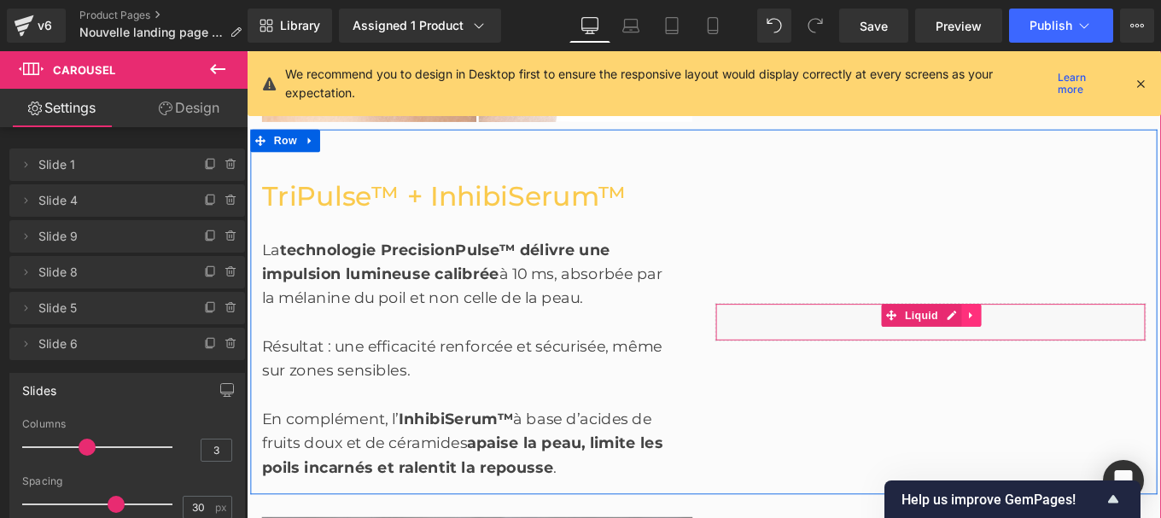
click at [1059, 352] on icon at bounding box center [1065, 350] width 12 height 13
click at [1070, 356] on icon at bounding box center [1076, 350] width 12 height 12
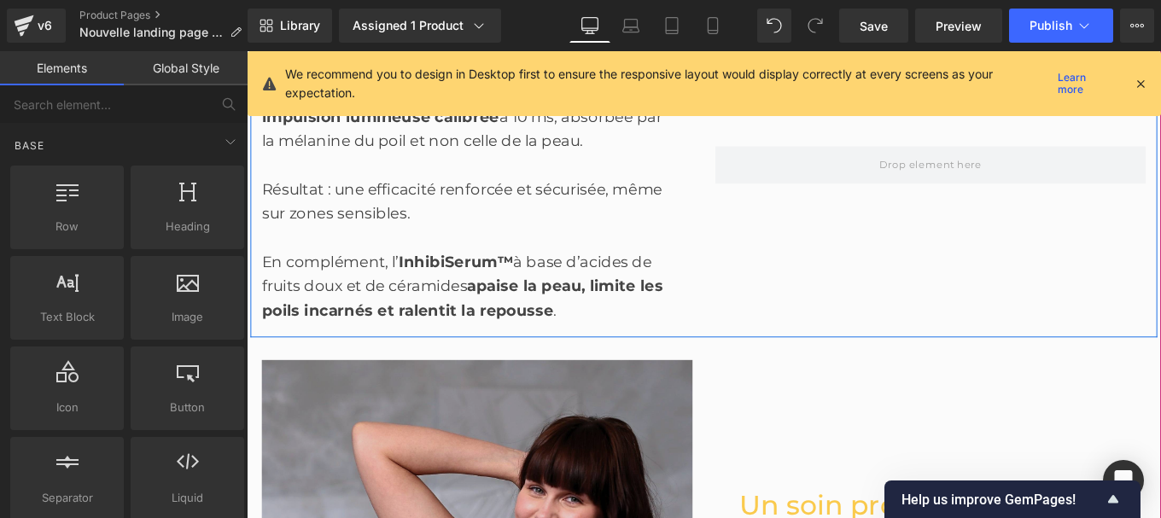
scroll to position [2143, 0]
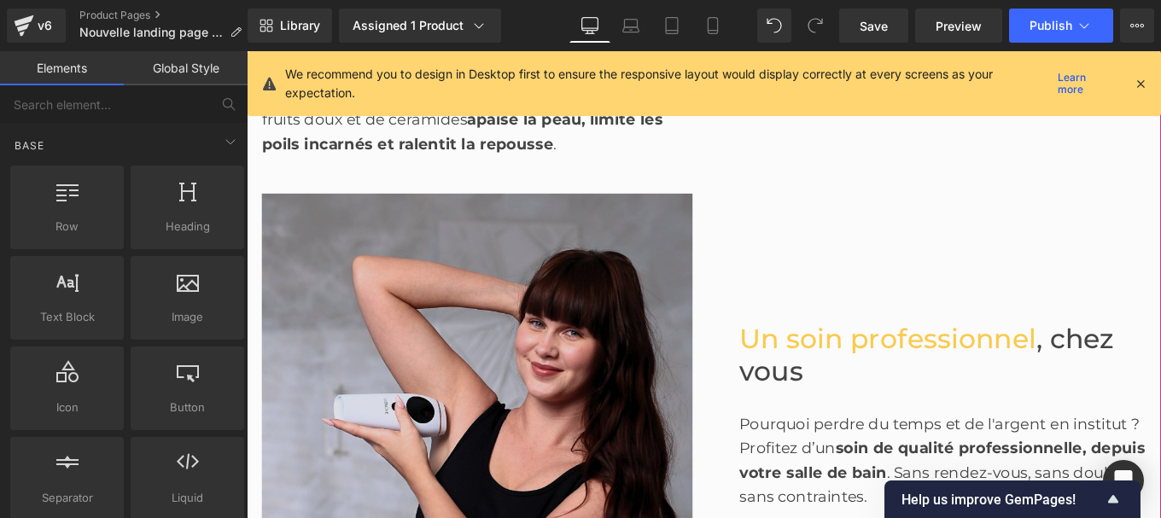
click at [543, 365] on img at bounding box center [507, 456] width 487 height 487
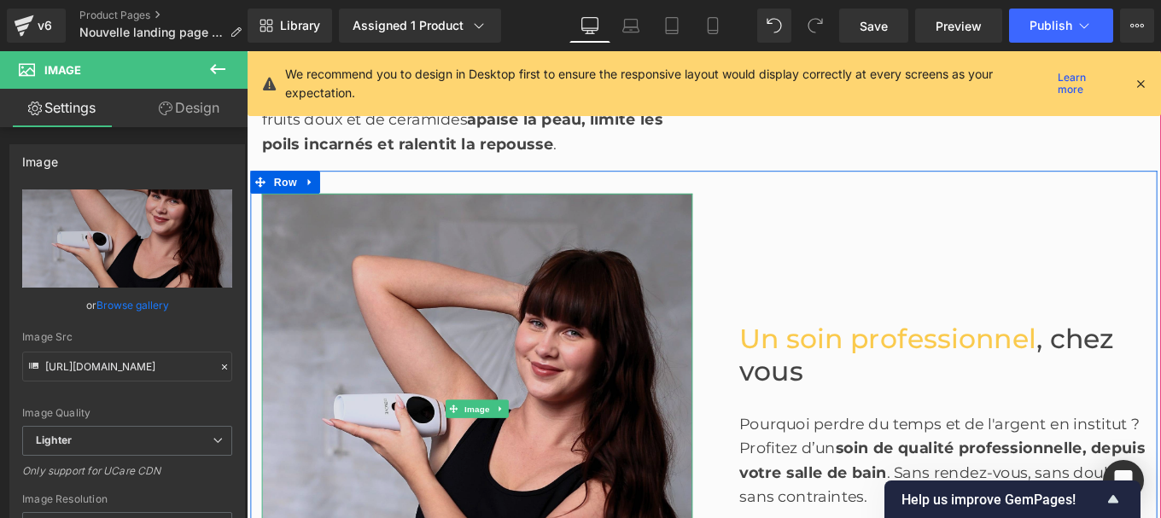
scroll to position [2280, 0]
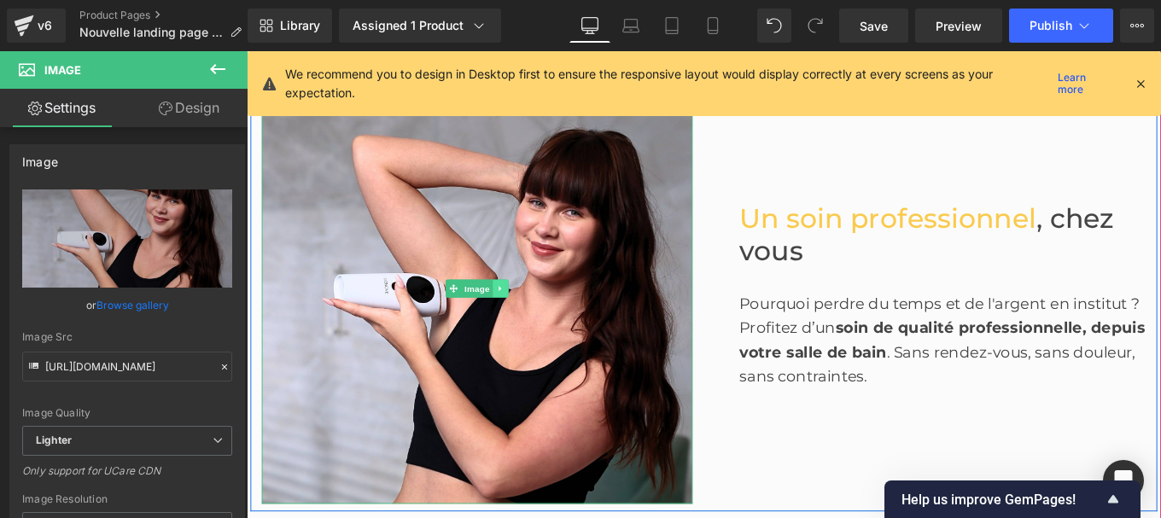
click at [527, 327] on link at bounding box center [534, 319] width 18 height 20
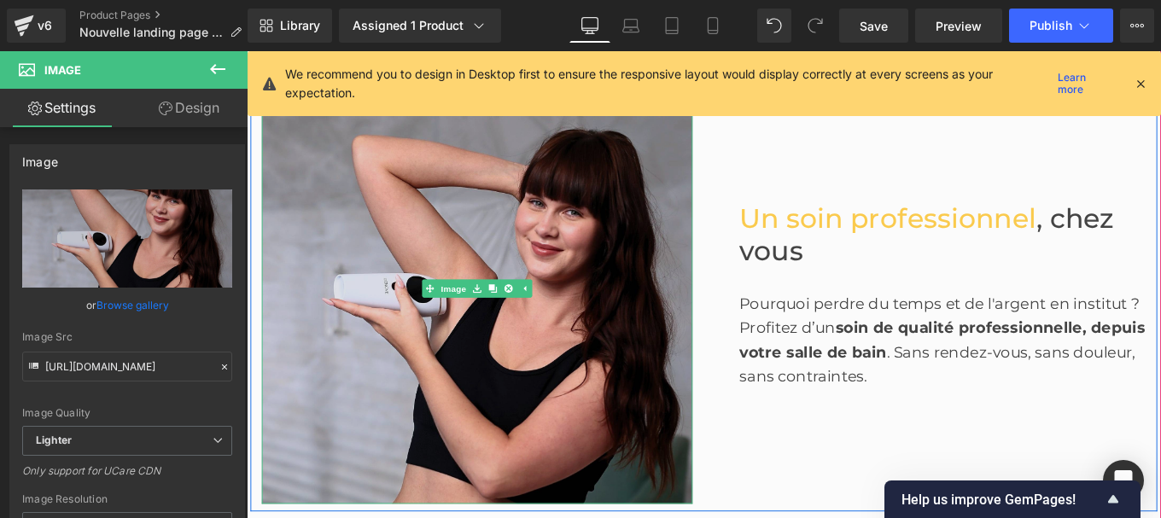
click at [520, 323] on icon at bounding box center [524, 318] width 9 height 9
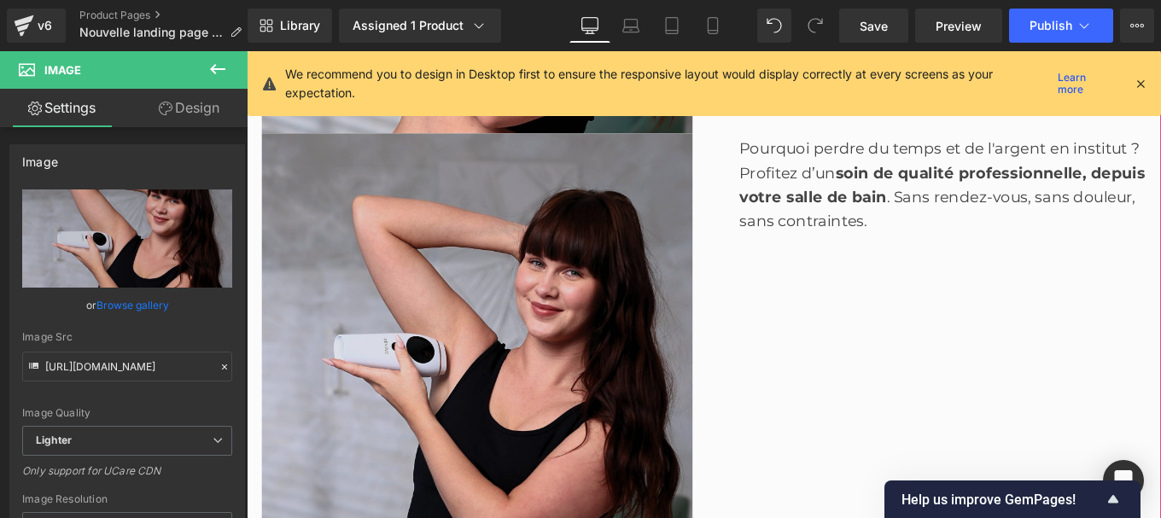
scroll to position [2638, 0]
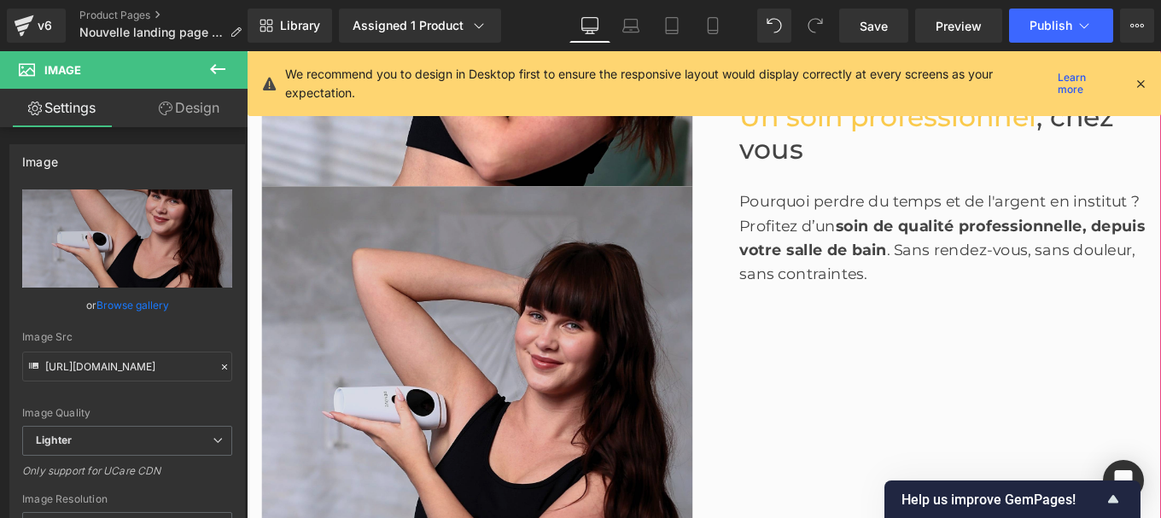
click at [440, 453] on img at bounding box center [507, 447] width 487 height 487
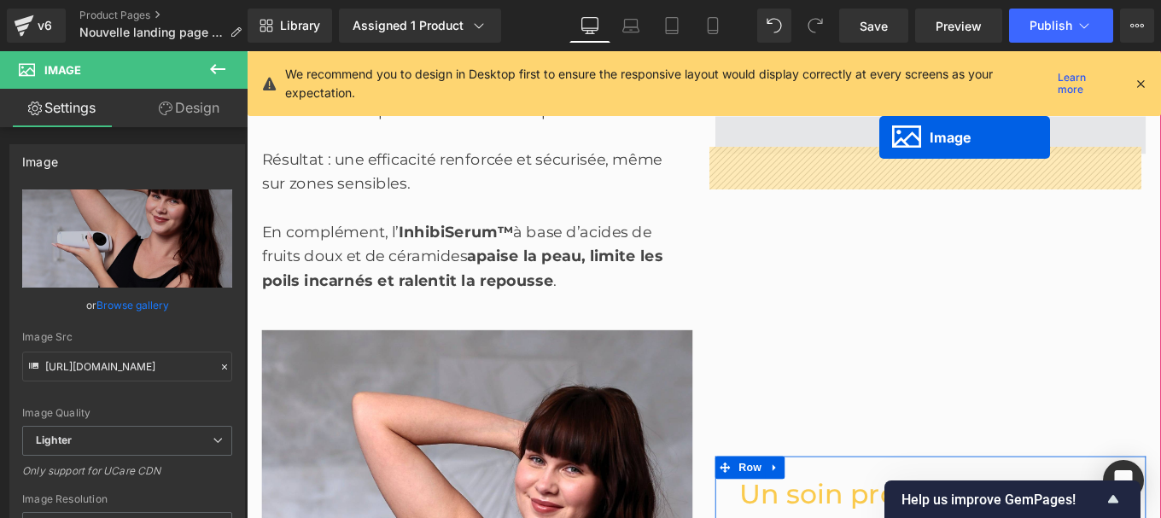
scroll to position [1955, 0]
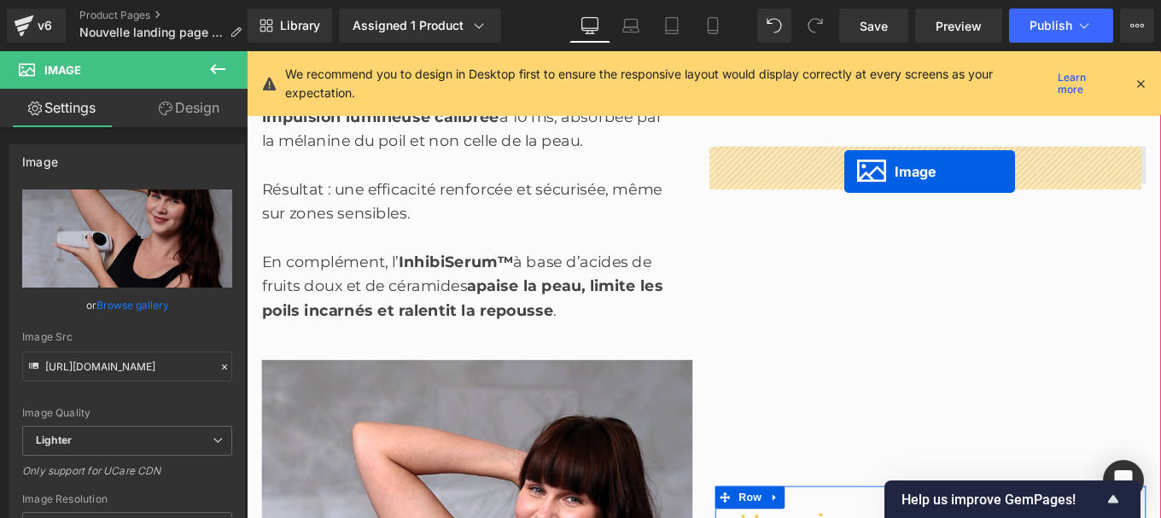
drag, startPoint x: 988, startPoint y: 196, endPoint x: 922, endPoint y: 188, distance: 67.1
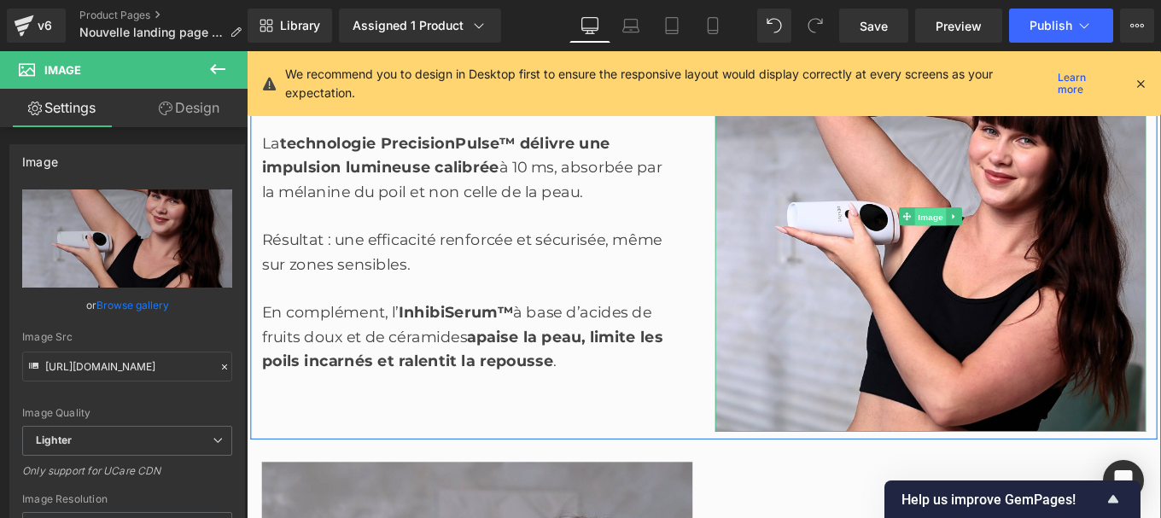
click at [1022, 248] on span "Image" at bounding box center [1019, 239] width 36 height 20
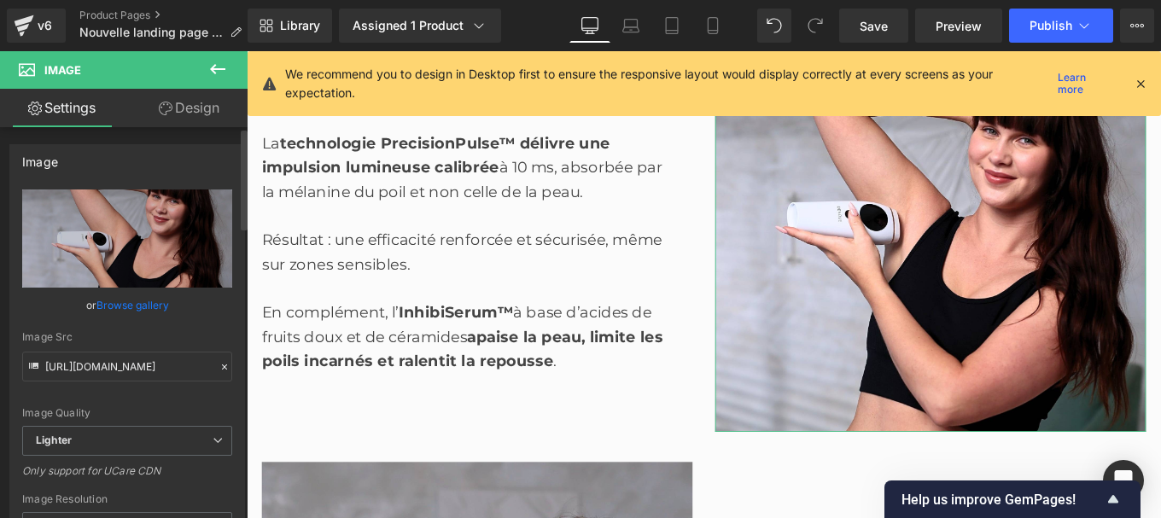
click at [219, 370] on icon at bounding box center [225, 367] width 12 height 12
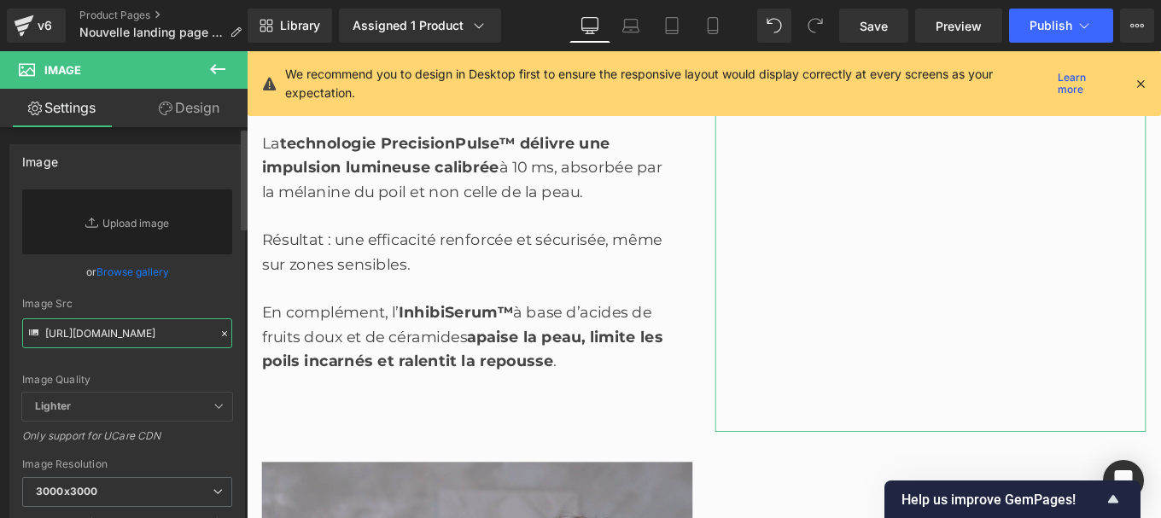
click at [73, 336] on input "[URL][DOMAIN_NAME]" at bounding box center [127, 333] width 210 height 30
paste input "[URL][DOMAIN_NAME]"
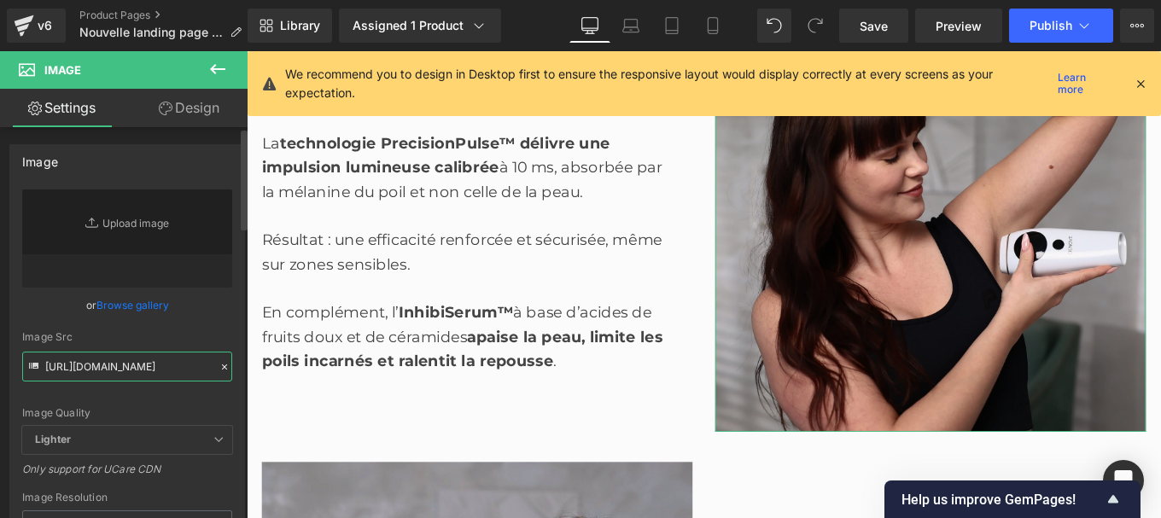
type input "[URL][DOMAIN_NAME]"
click at [229, 323] on div "[URL][DOMAIN_NAME] Replace Image Upload image or Browse gallery Image Src [URL]…" at bounding box center [127, 410] width 234 height 442
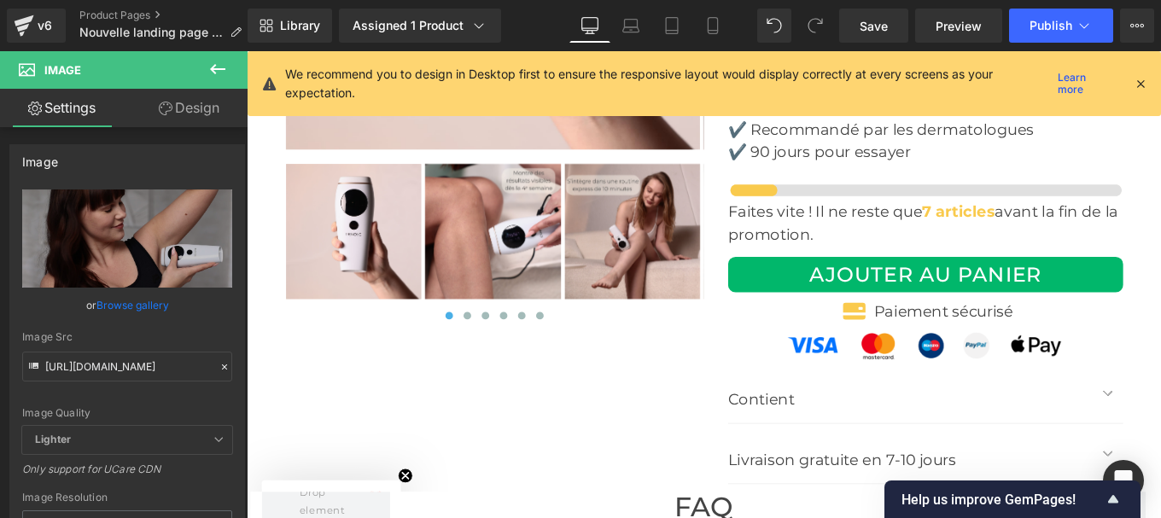
scroll to position [6517, 0]
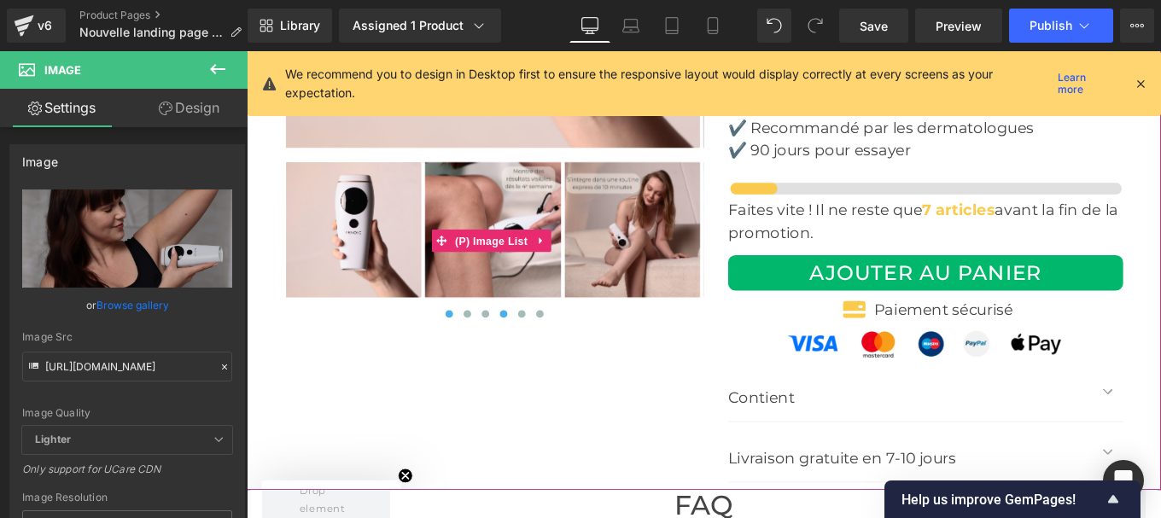
click at [533, 344] on span at bounding box center [537, 348] width 9 height 9
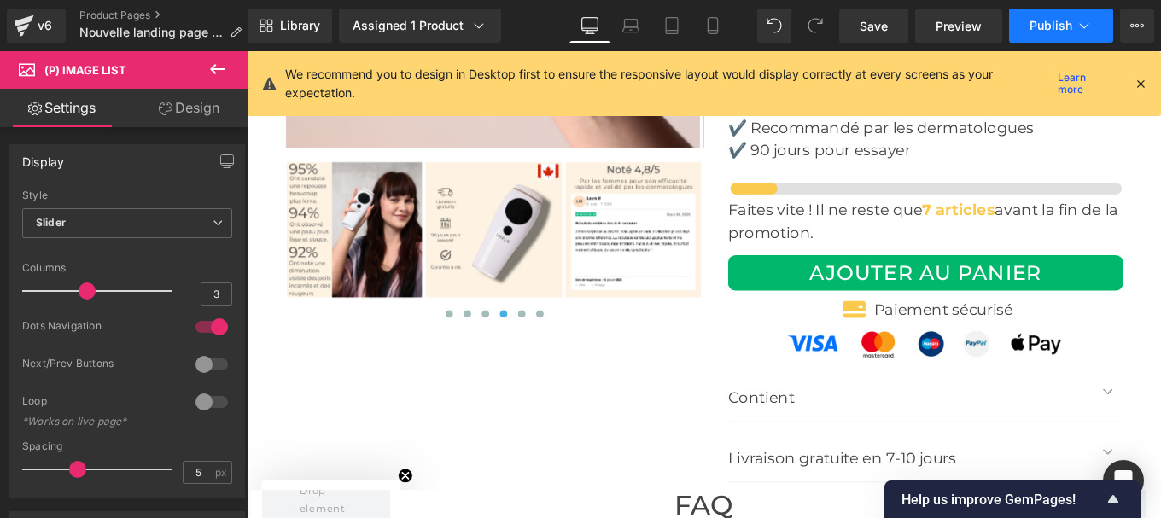
click at [1039, 34] on button "Publish" at bounding box center [1061, 26] width 104 height 34
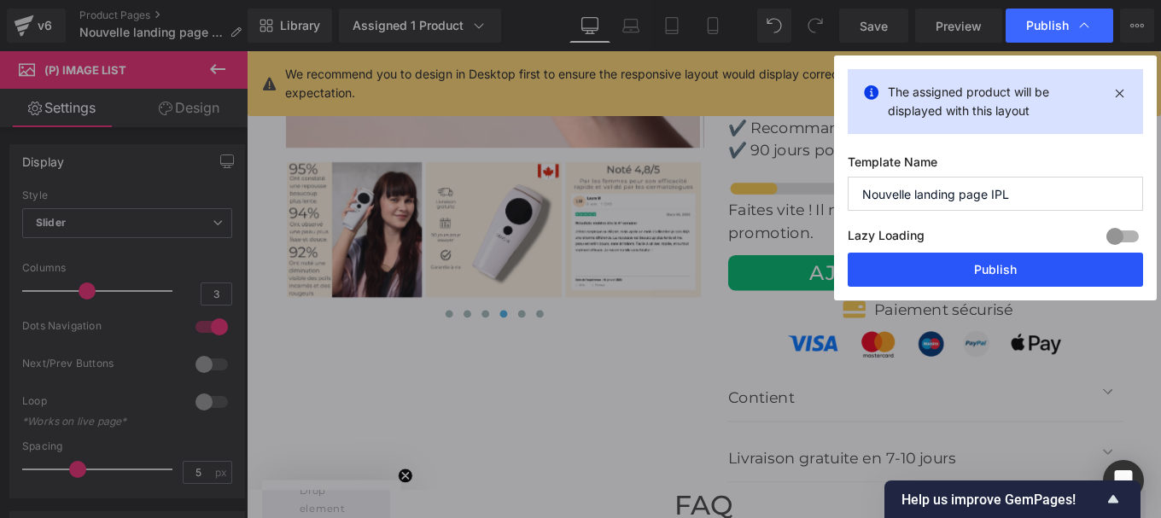
click at [979, 265] on button "Publish" at bounding box center [995, 270] width 295 height 34
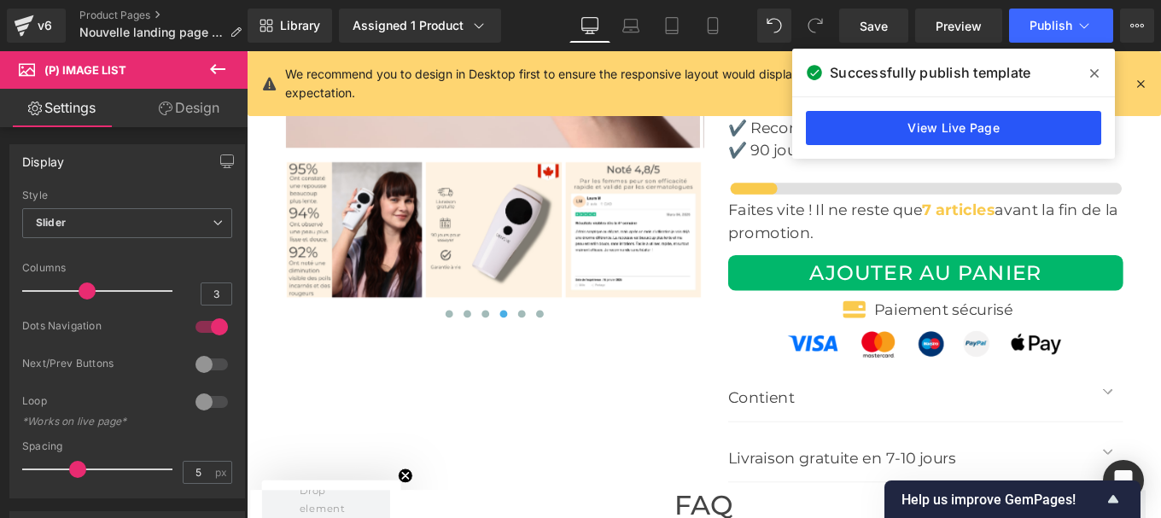
click at [898, 125] on link "View Live Page" at bounding box center [953, 128] width 295 height 34
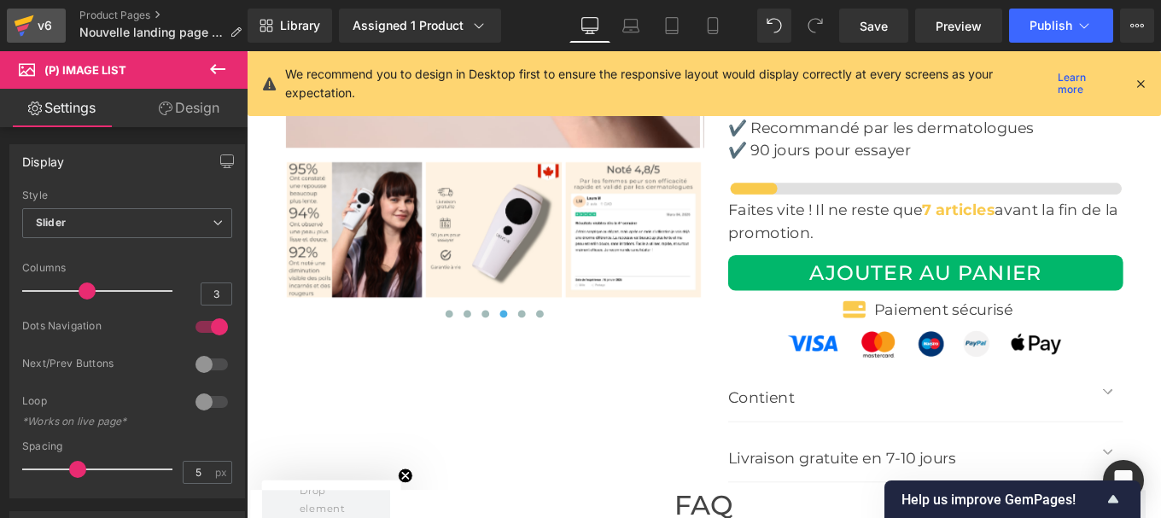
click at [38, 29] on div "v6" at bounding box center [44, 26] width 21 height 22
click at [868, 30] on span "Save" at bounding box center [874, 26] width 28 height 18
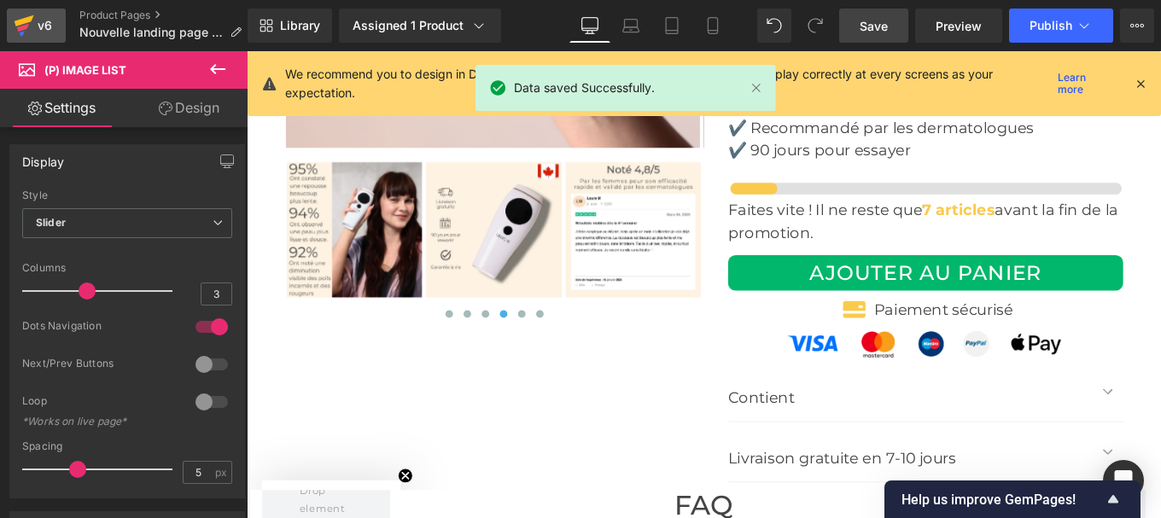
click at [41, 32] on div "v6" at bounding box center [44, 26] width 21 height 22
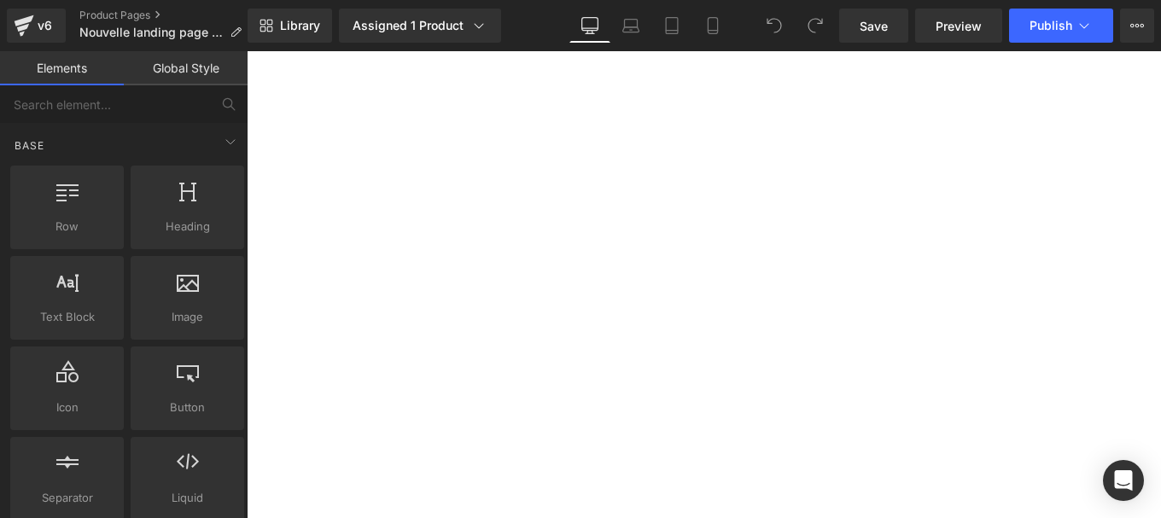
scroll to position [91, 0]
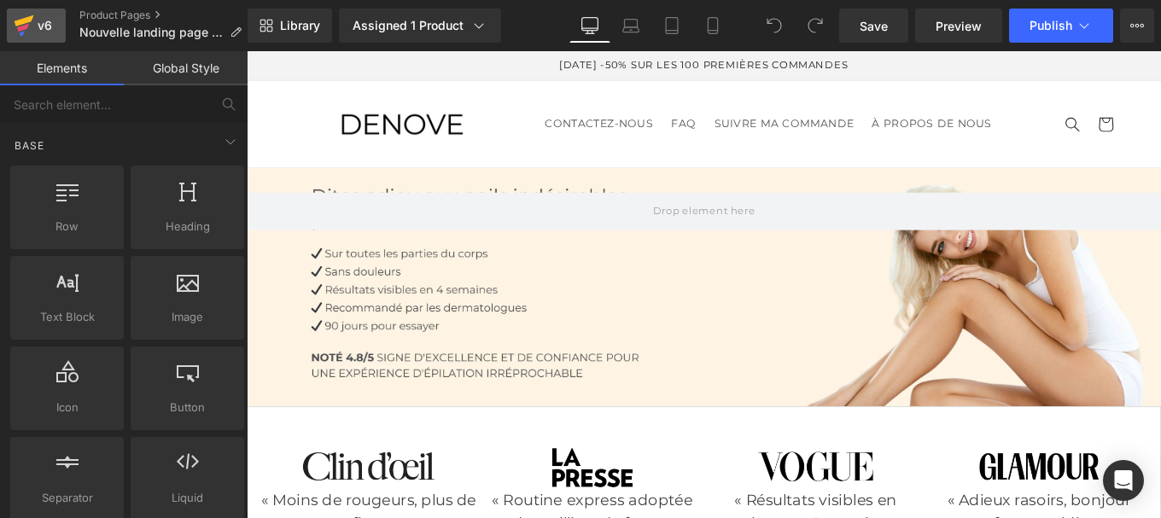
click at [32, 34] on icon at bounding box center [24, 25] width 20 height 43
